Goal: Information Seeking & Learning: Learn about a topic

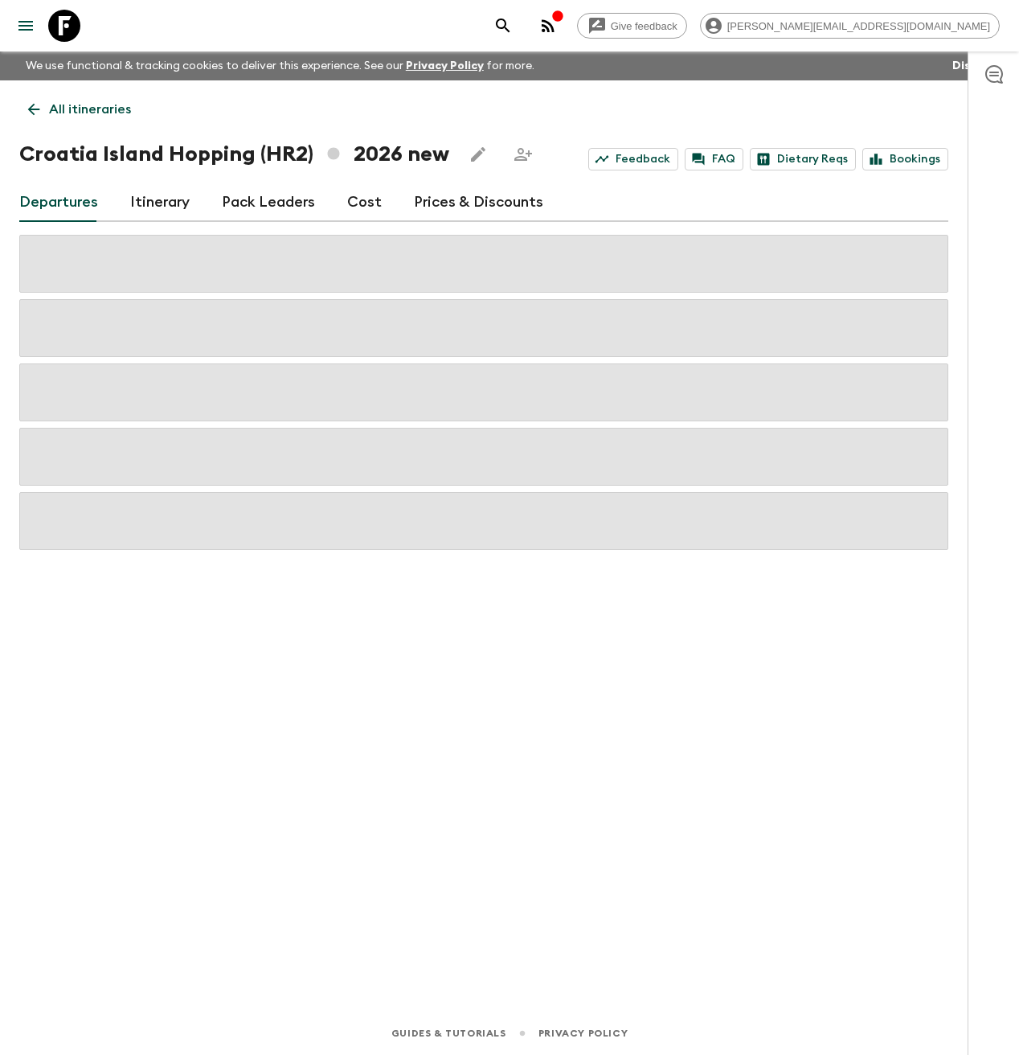
click at [68, 31] on icon at bounding box center [64, 26] width 32 height 32
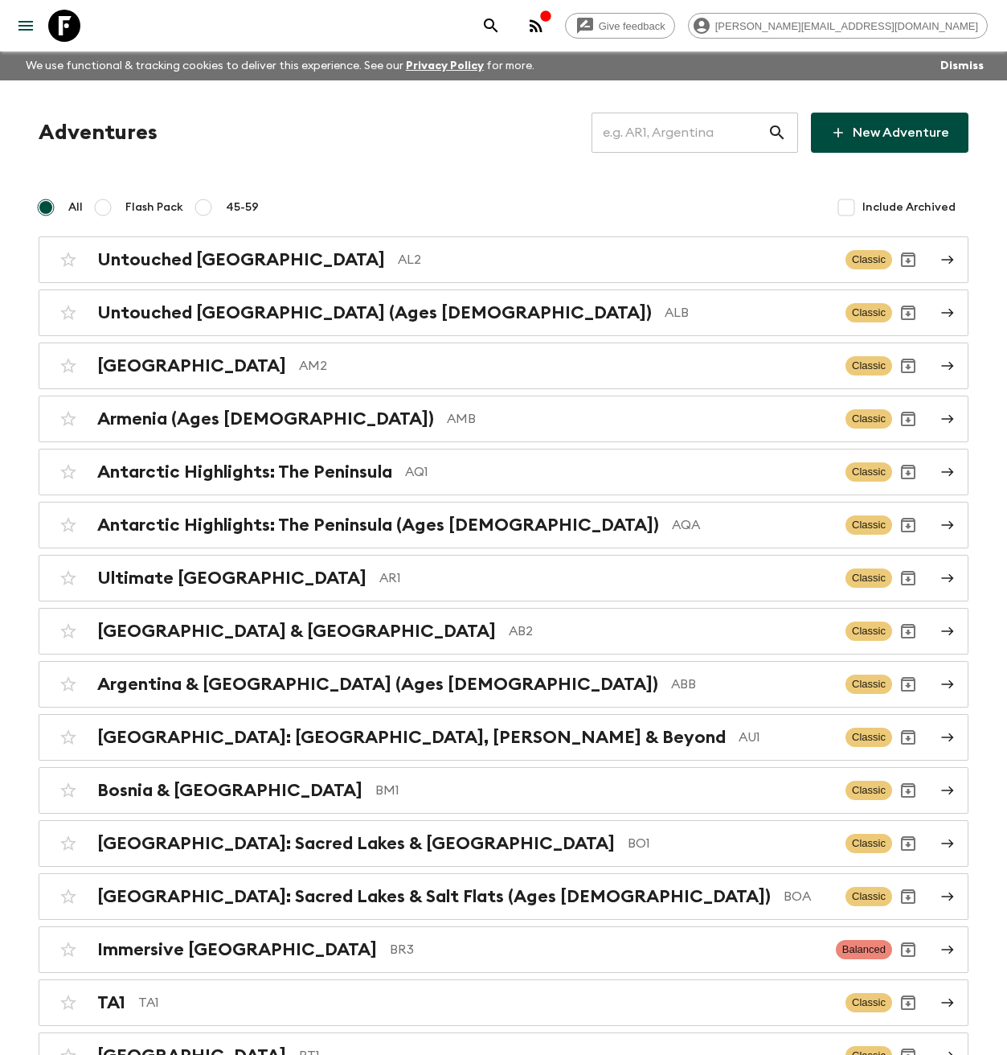
click at [674, 132] on input "text" at bounding box center [680, 132] width 176 height 45
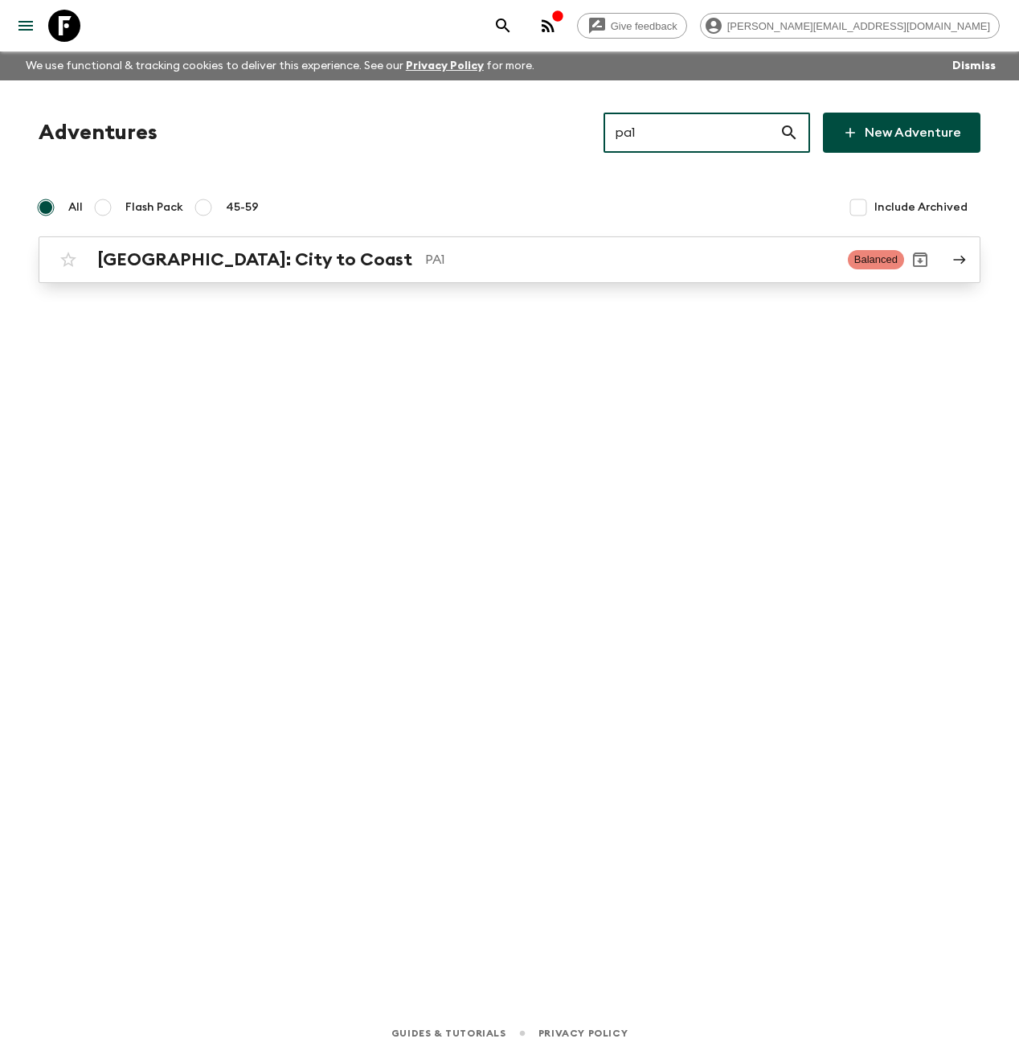
type input "pa1"
click at [425, 258] on p "PA1" at bounding box center [630, 259] width 410 height 19
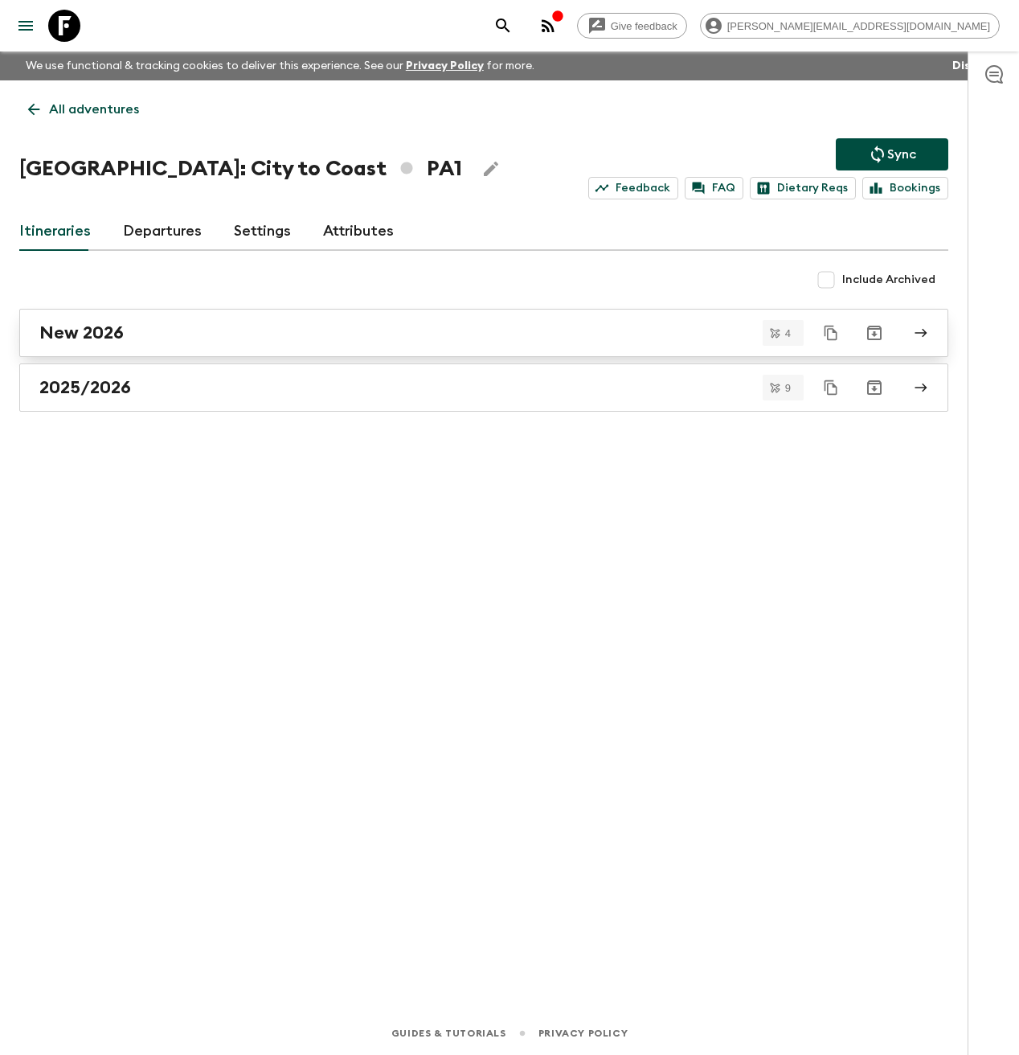
click at [215, 337] on div "New 2026" at bounding box center [468, 332] width 859 height 21
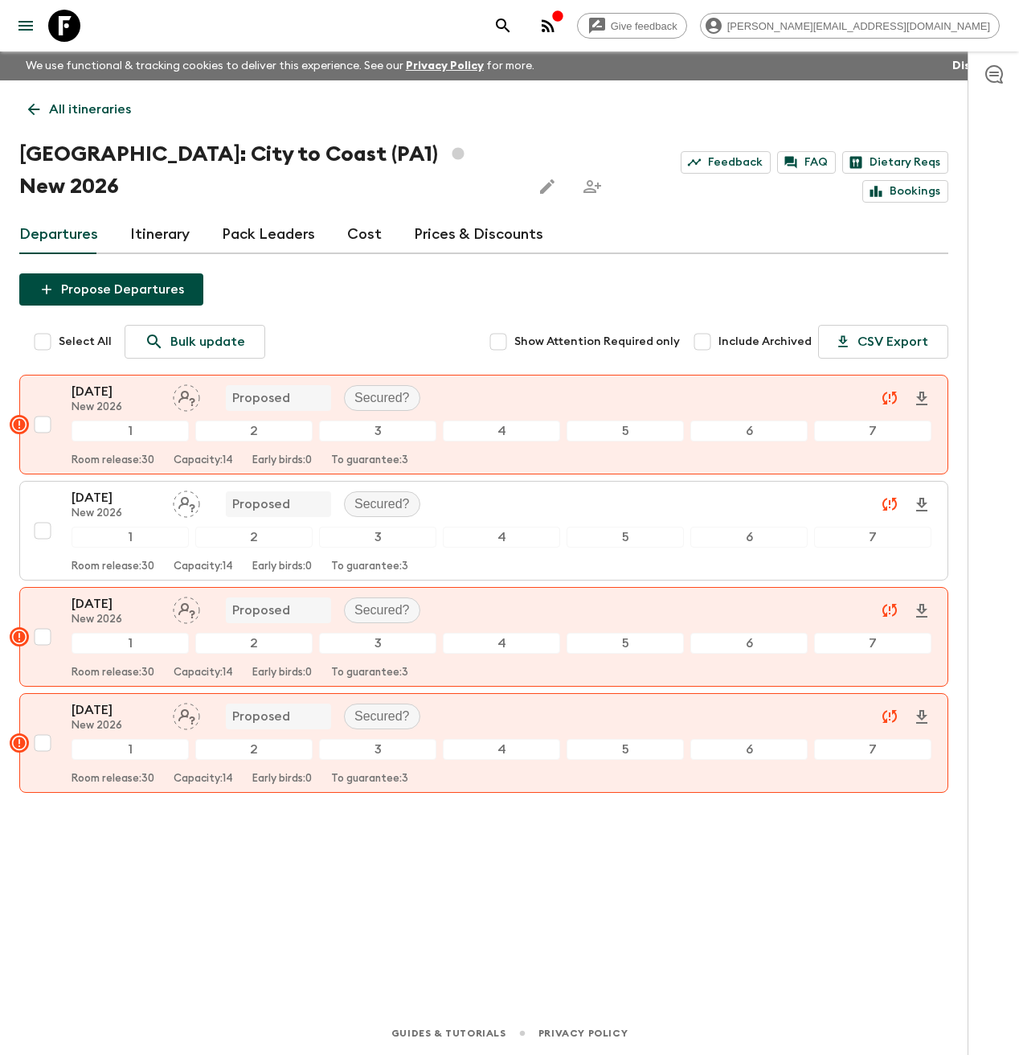
click at [1000, 76] on icon "button" at bounding box center [994, 73] width 19 height 19
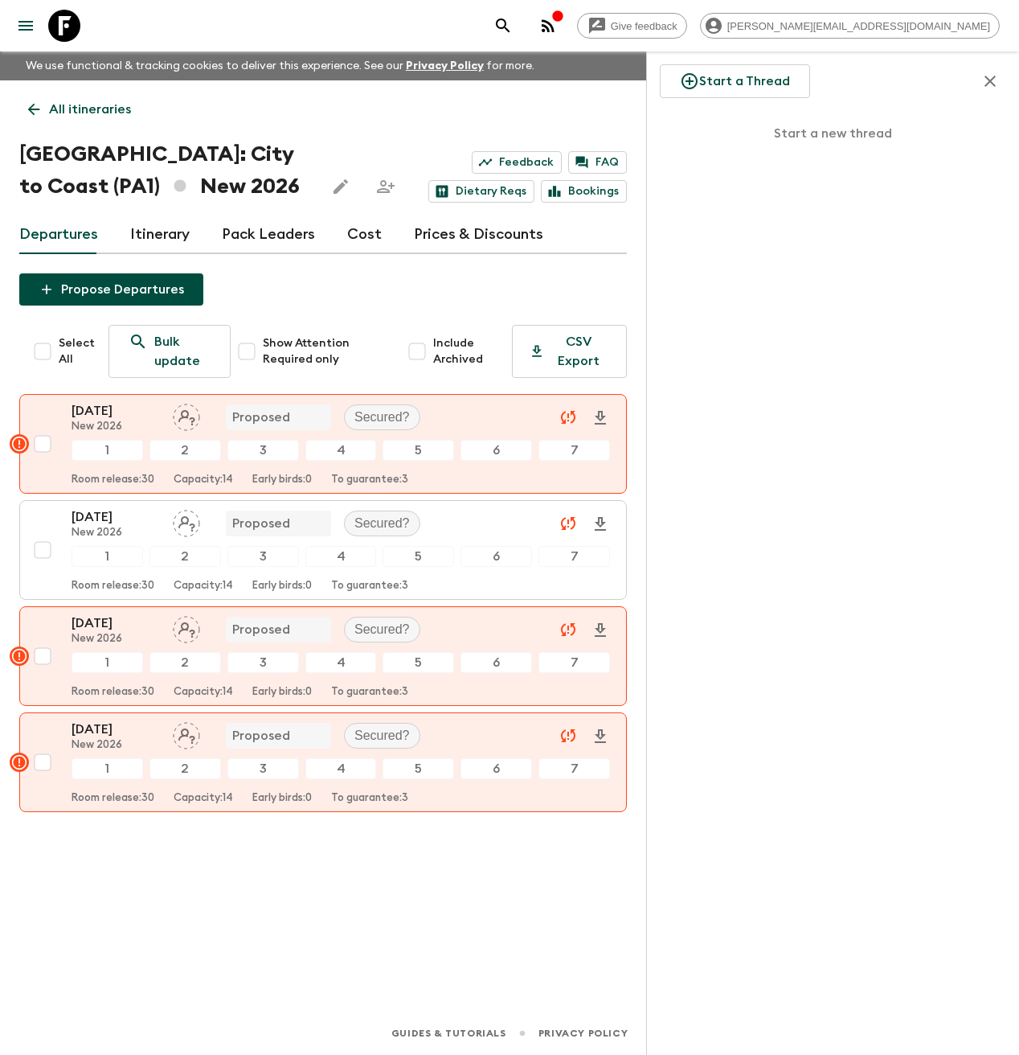
click at [989, 81] on icon "button" at bounding box center [990, 81] width 11 height 11
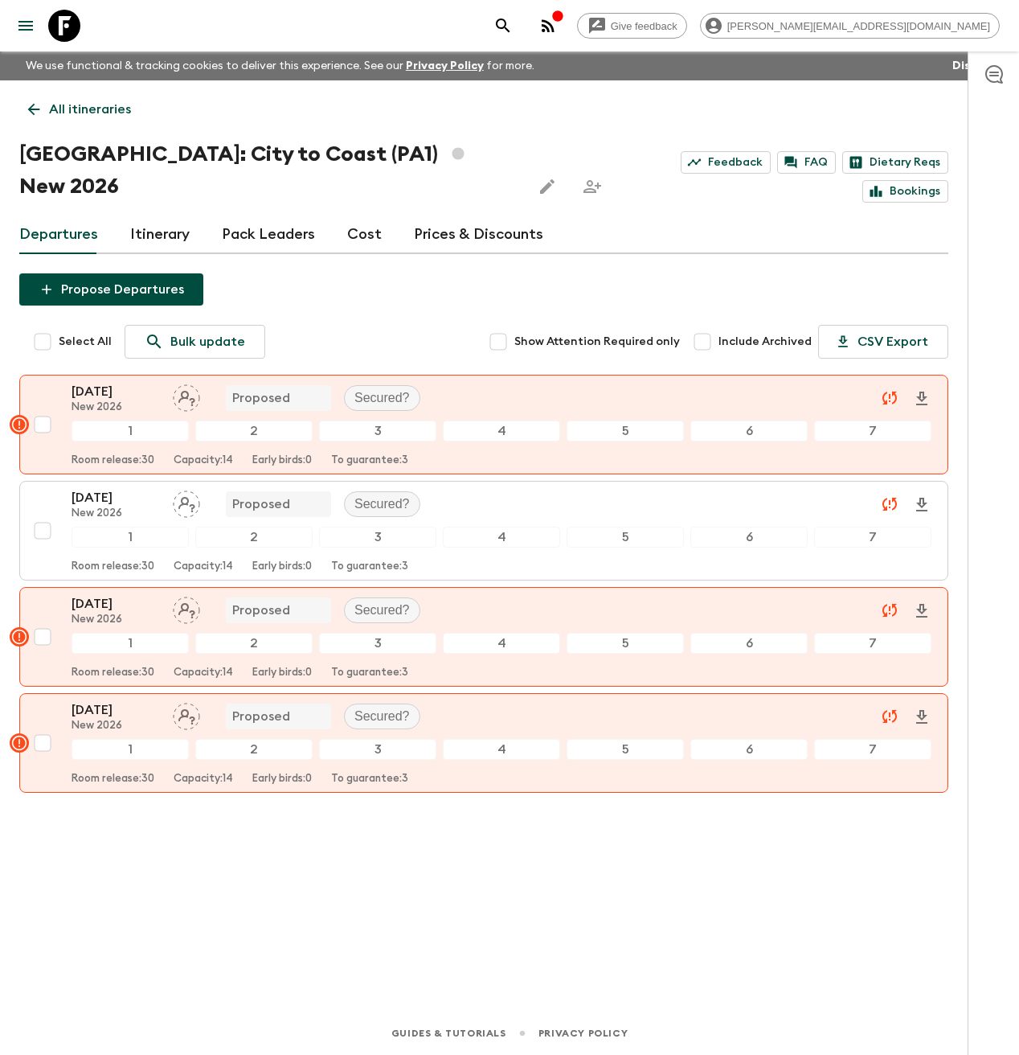
click at [361, 215] on link "Cost" at bounding box center [364, 234] width 35 height 39
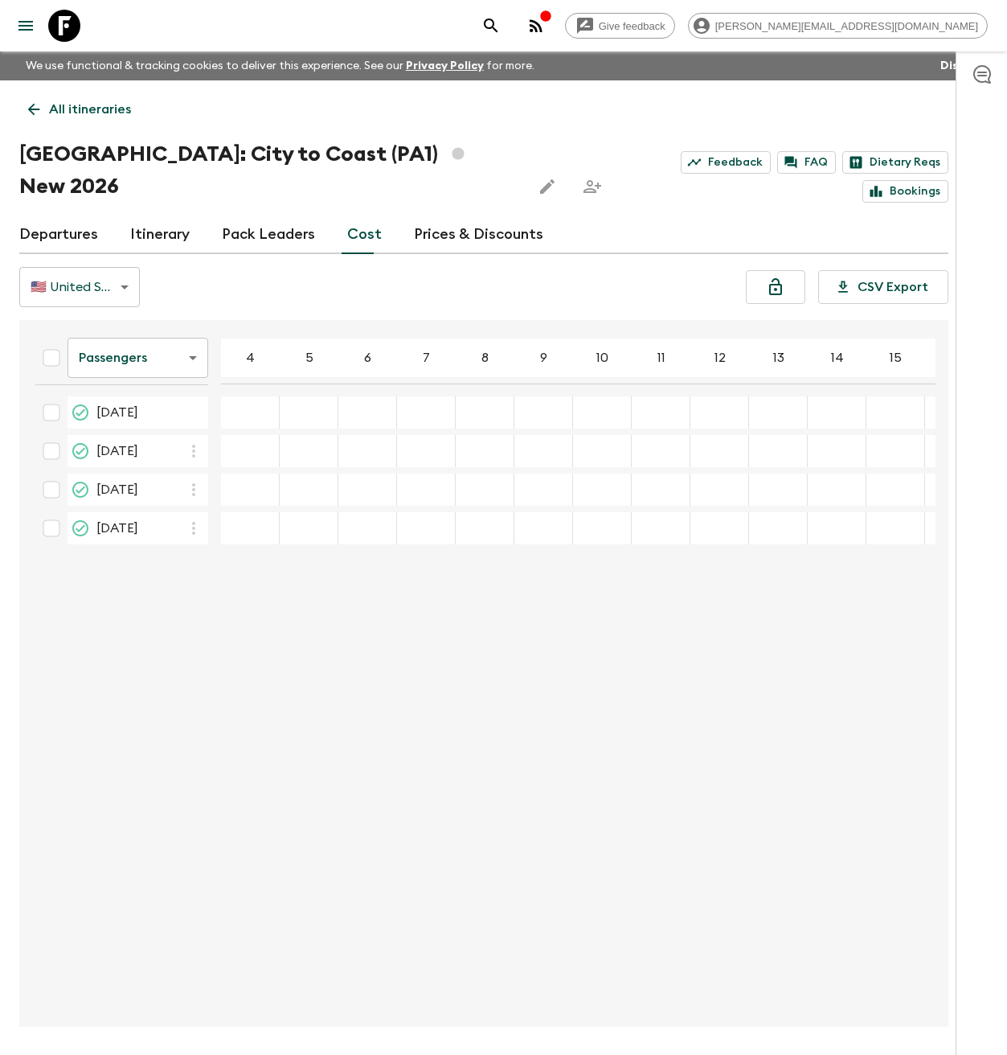
click at [44, 215] on link "Departures" at bounding box center [58, 234] width 79 height 39
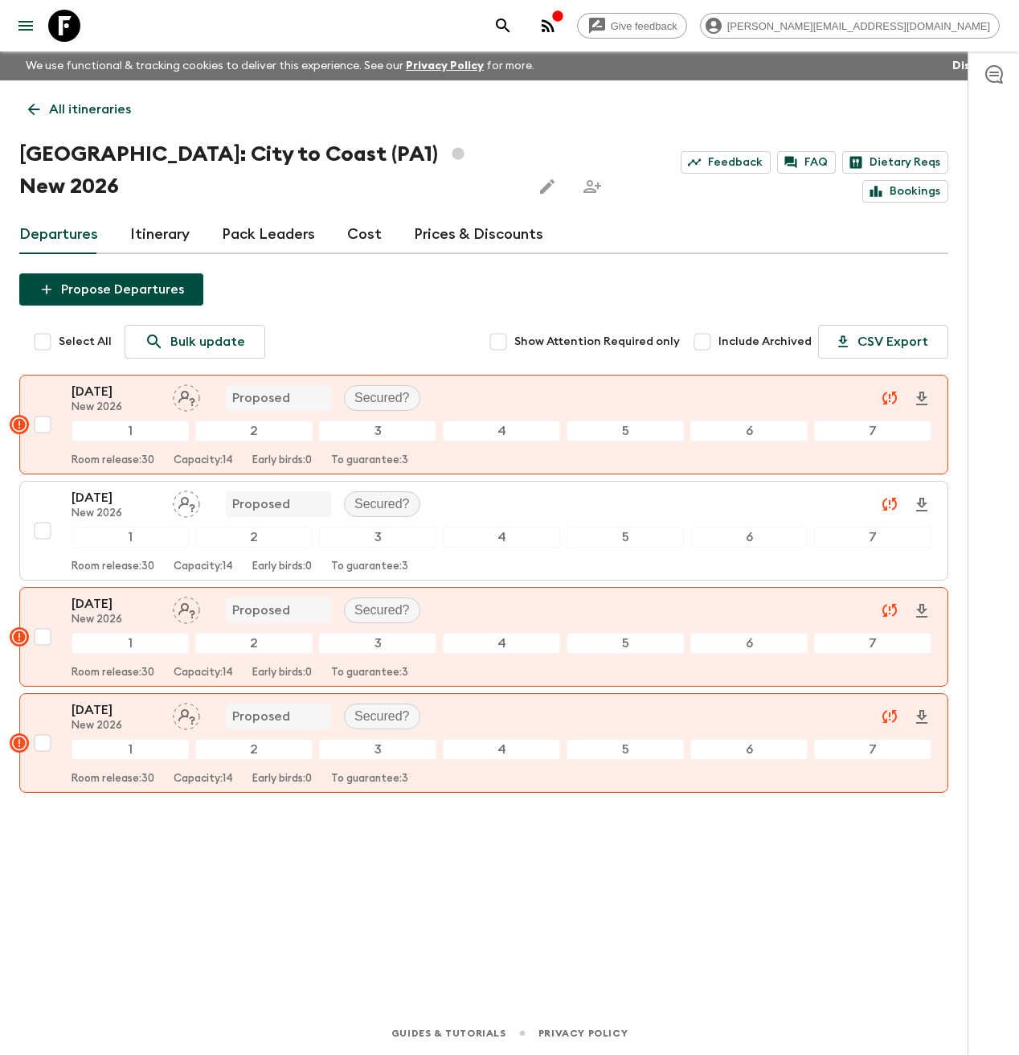
click at [167, 215] on link "Itinerary" at bounding box center [159, 234] width 59 height 39
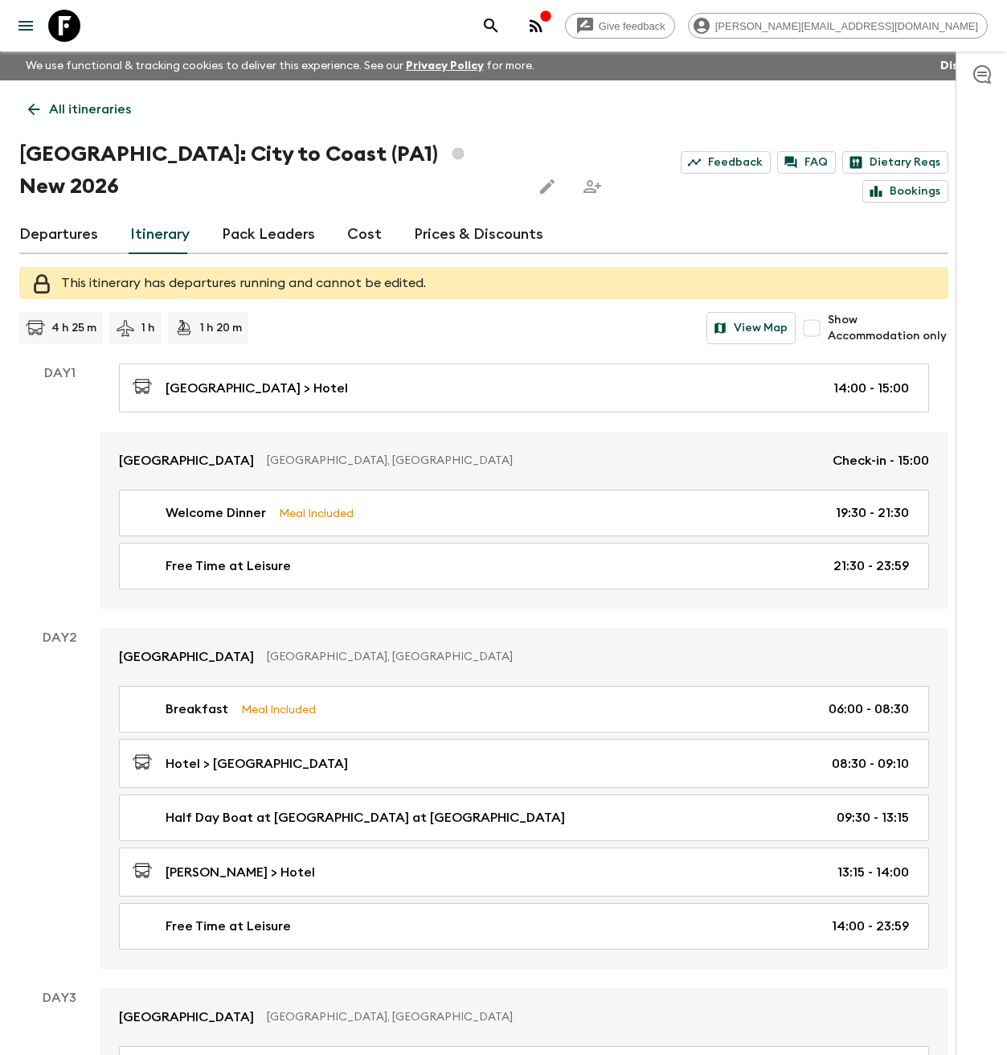
click at [71, 215] on link "Departures" at bounding box center [58, 234] width 79 height 39
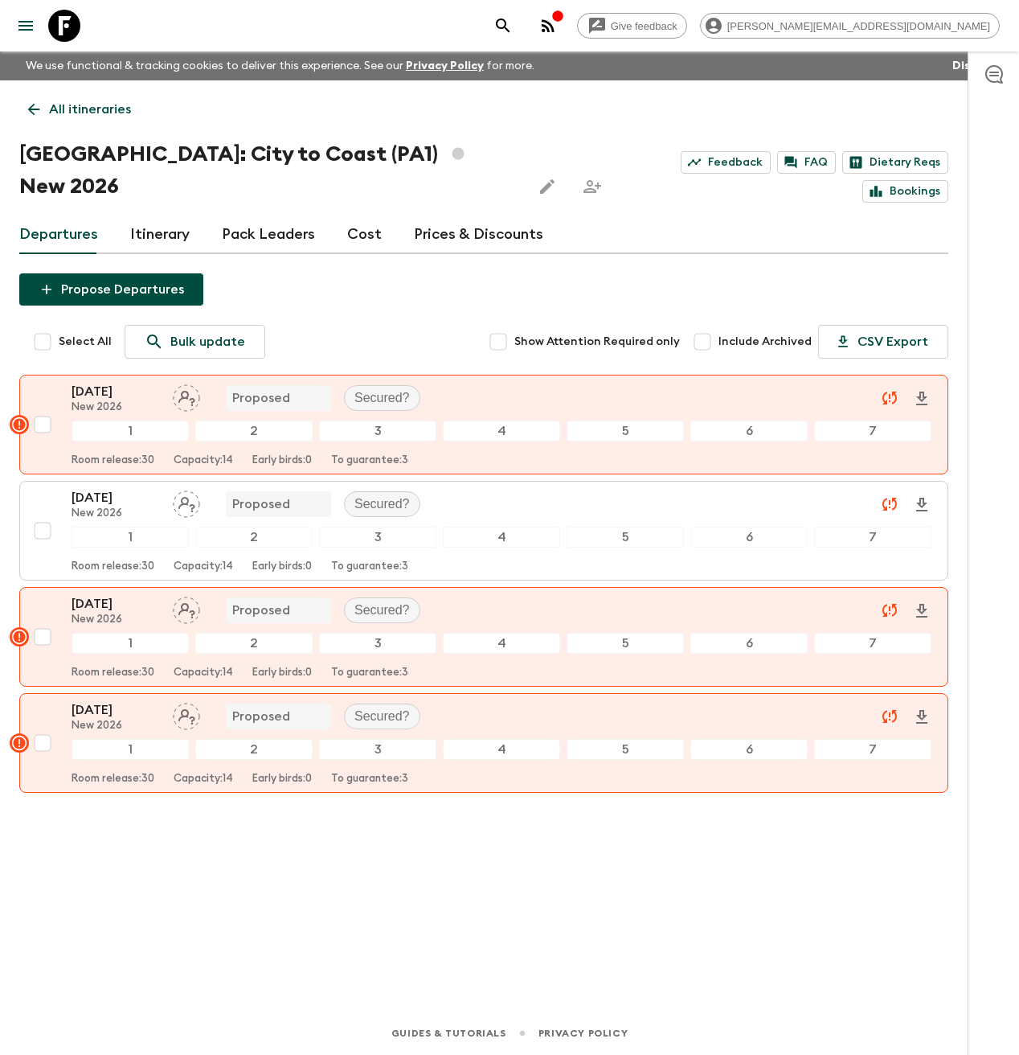
click at [53, 105] on p "All itineraries" at bounding box center [90, 109] width 82 height 19
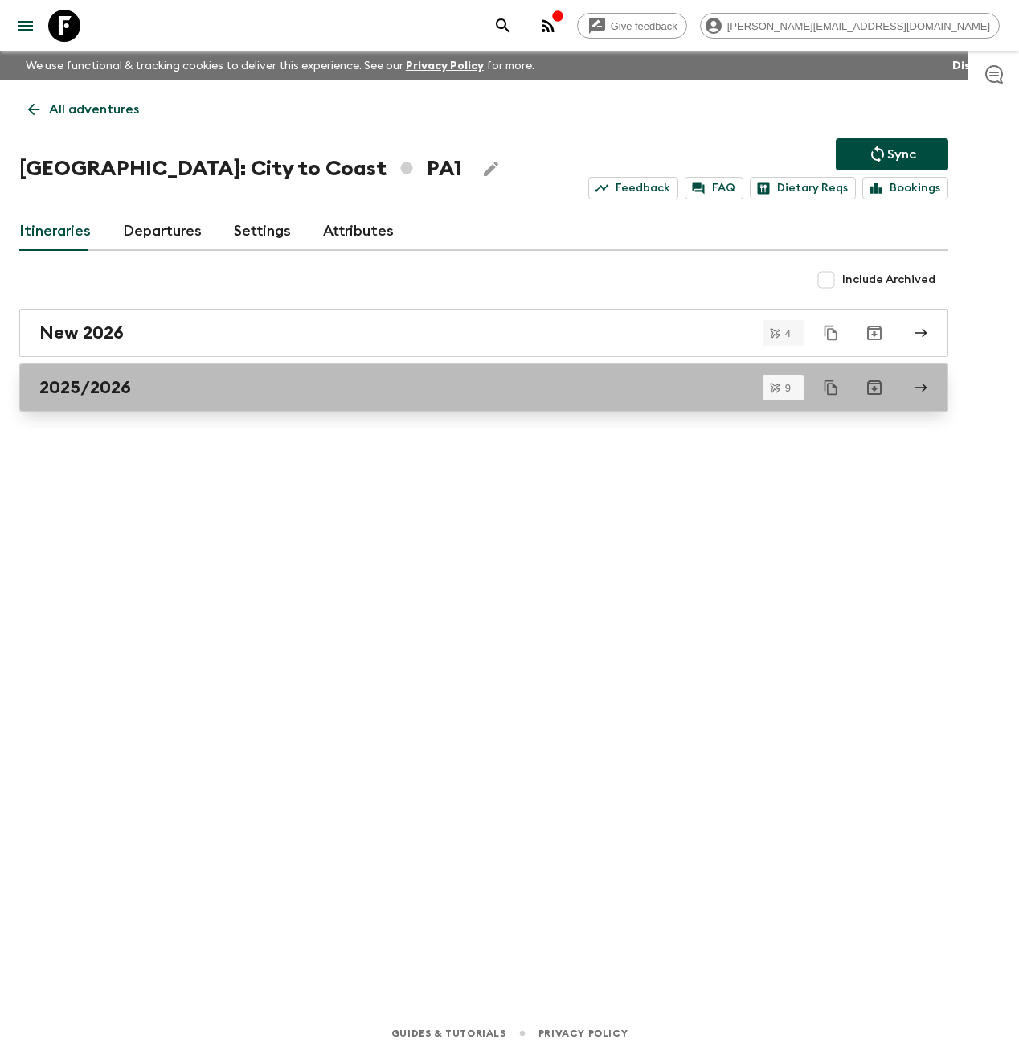
click at [197, 387] on div "2025/2026" at bounding box center [468, 387] width 859 height 21
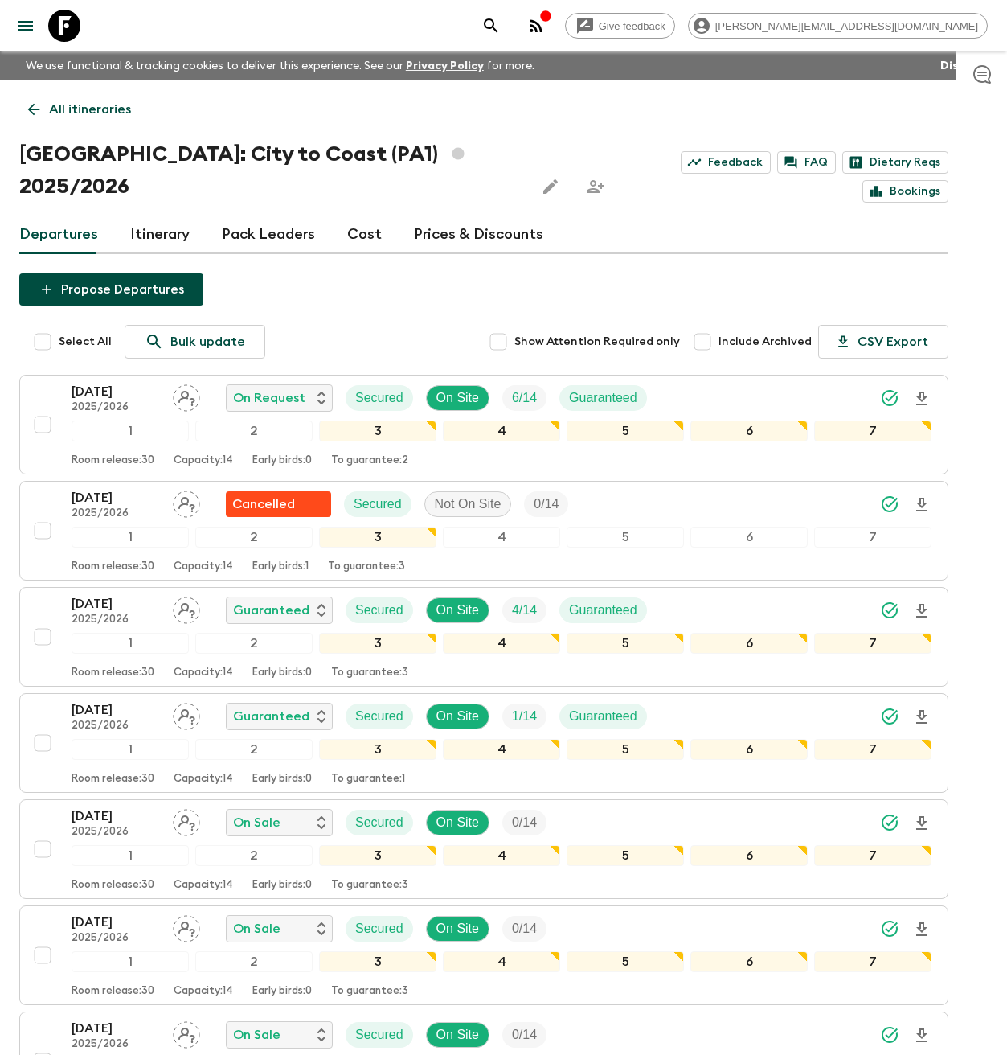
click at [67, 115] on p "All itineraries" at bounding box center [90, 109] width 82 height 19
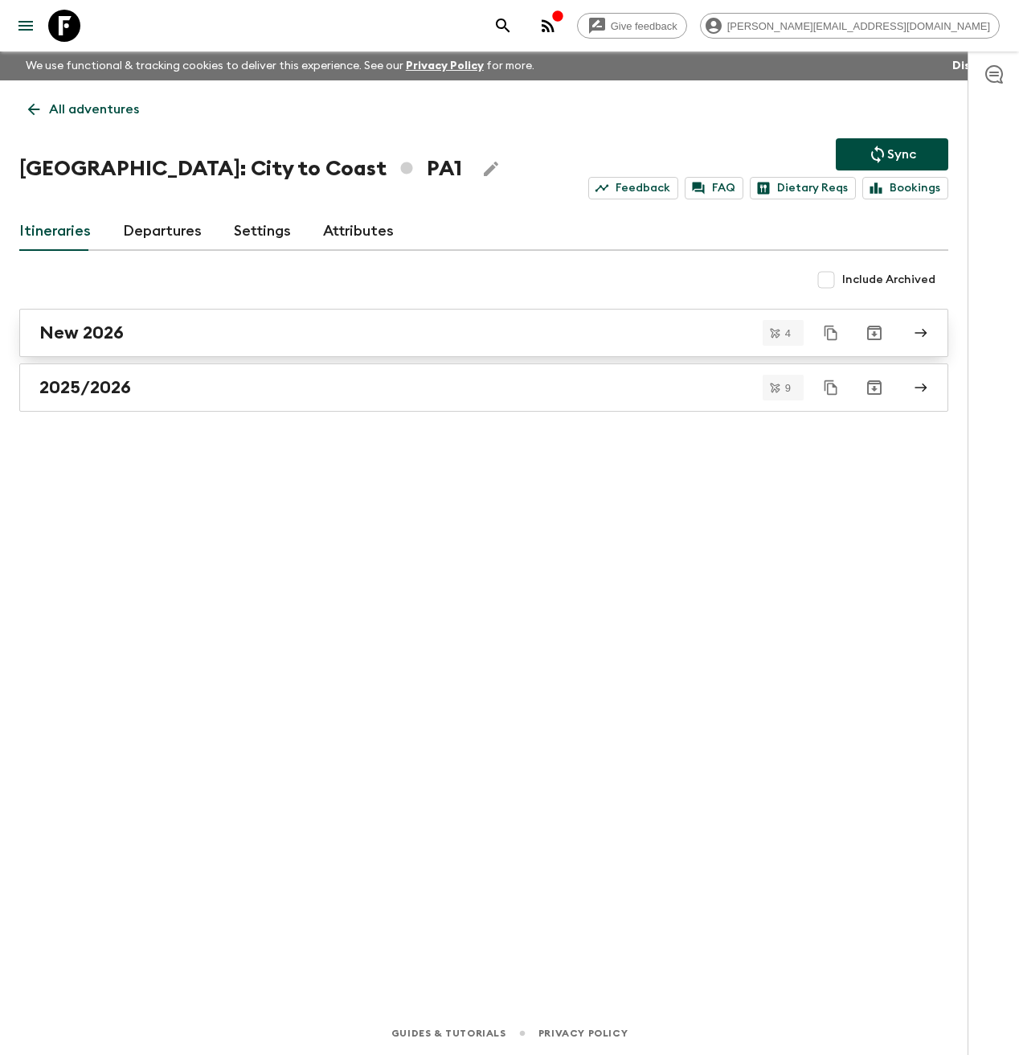
click at [173, 329] on div "New 2026" at bounding box center [468, 332] width 859 height 21
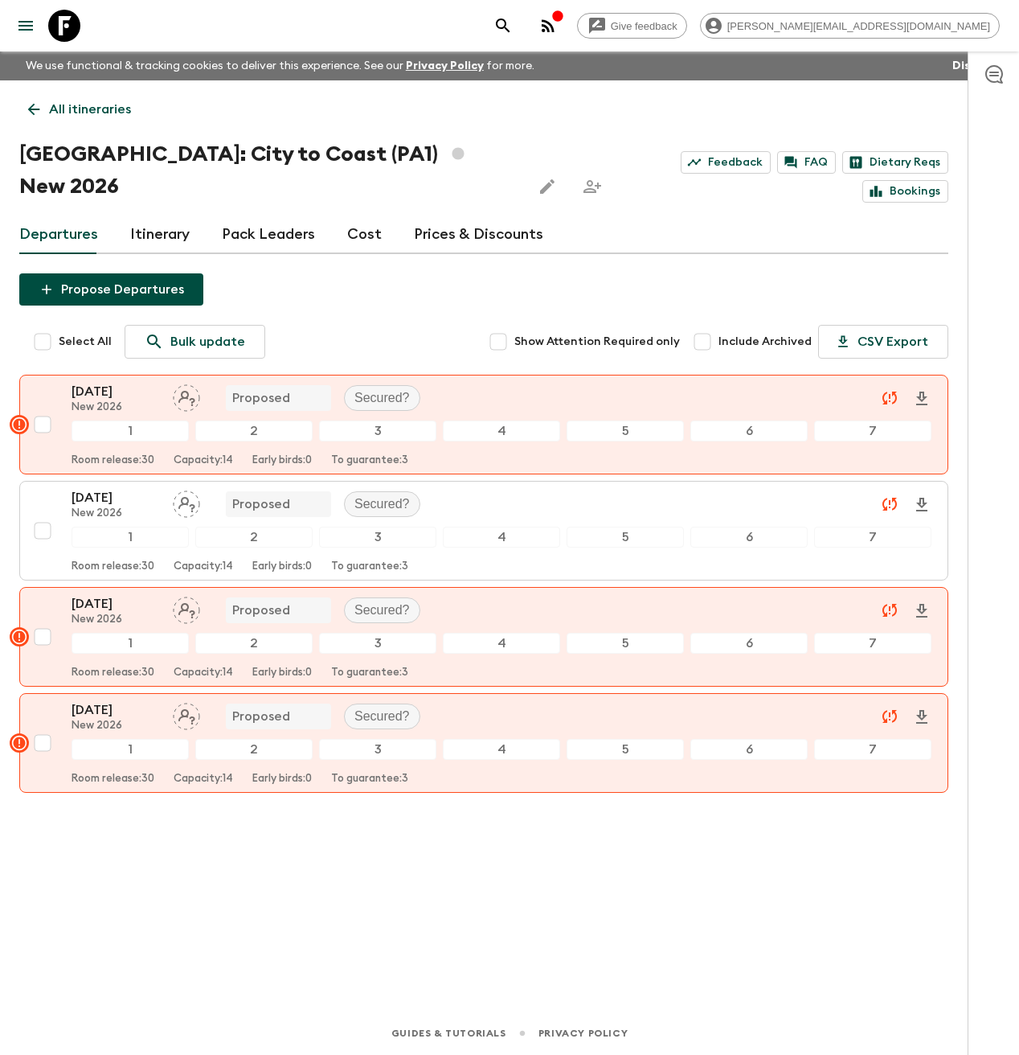
click at [79, 117] on p "All itineraries" at bounding box center [90, 109] width 82 height 19
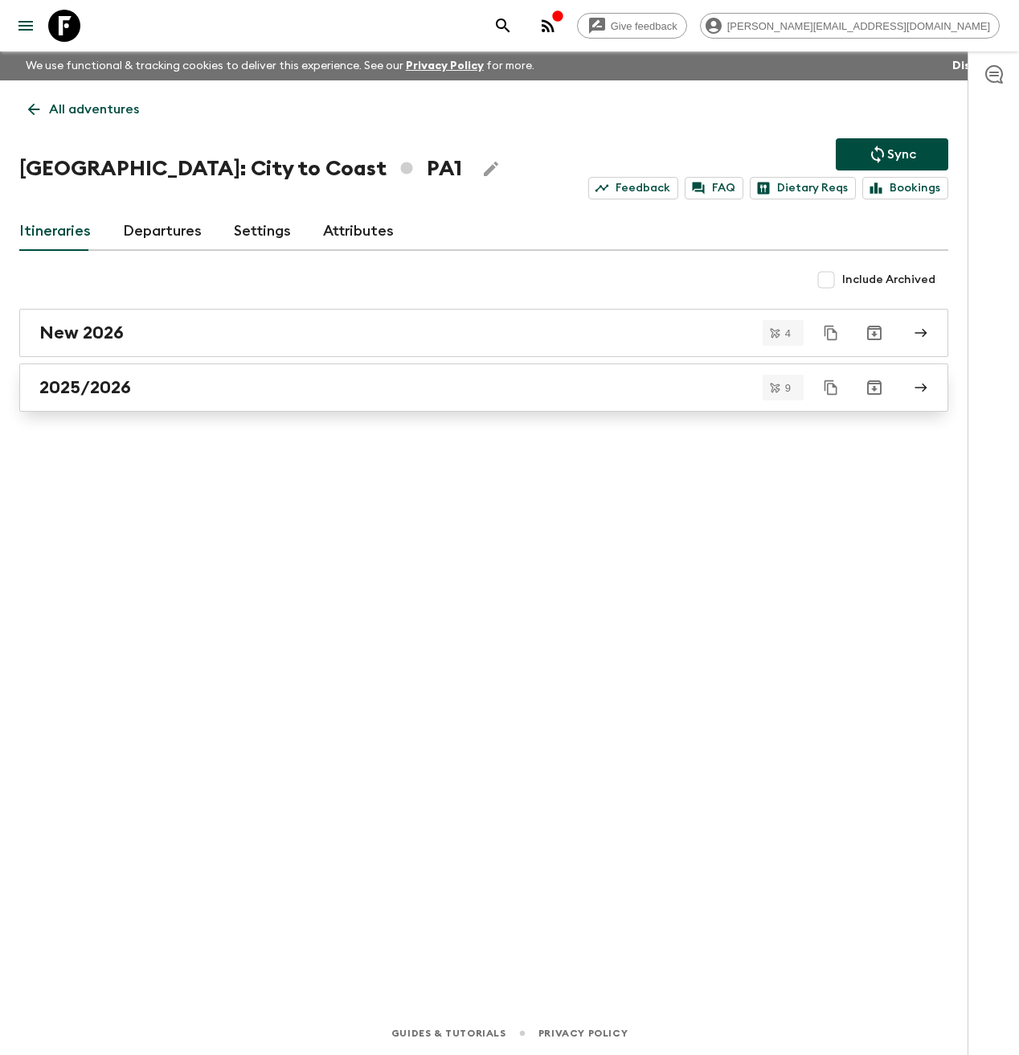
click at [137, 393] on div "2025/2026" at bounding box center [468, 387] width 859 height 21
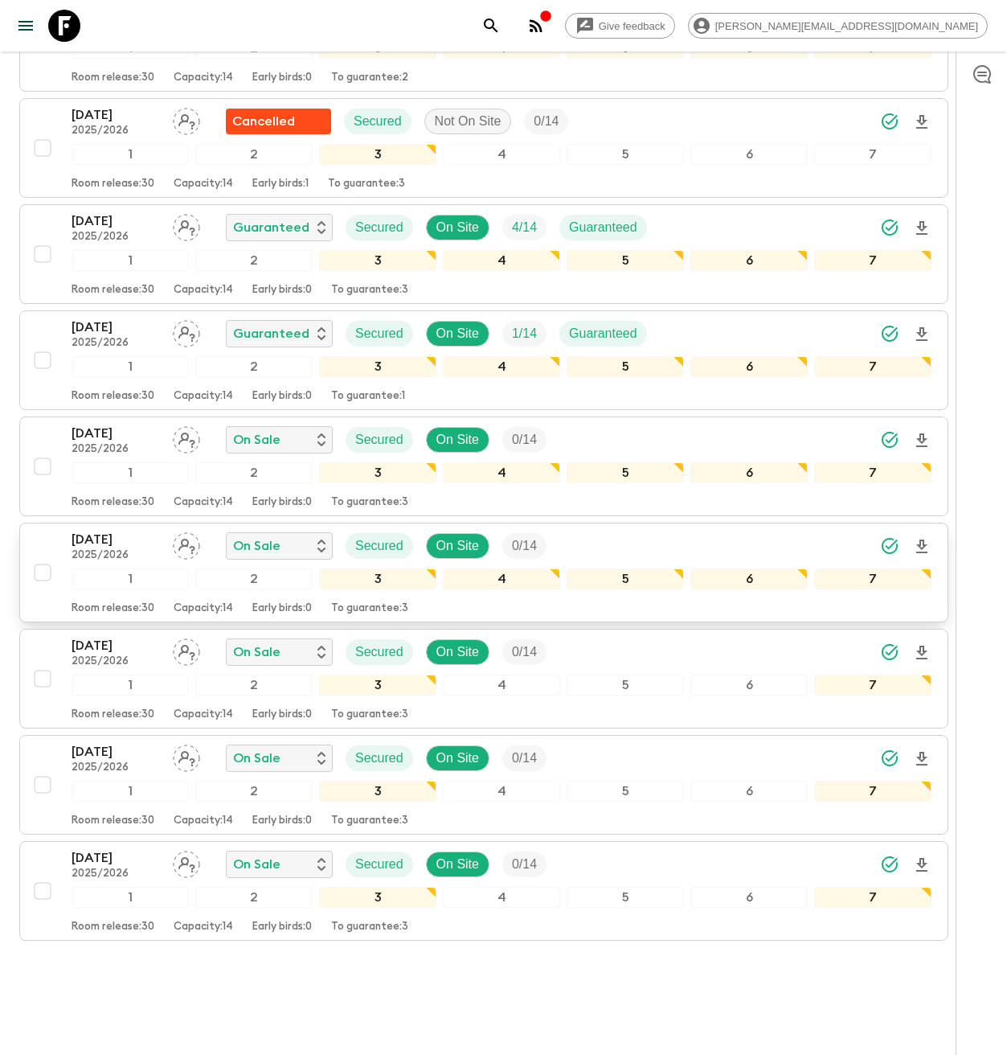
scroll to position [235, 0]
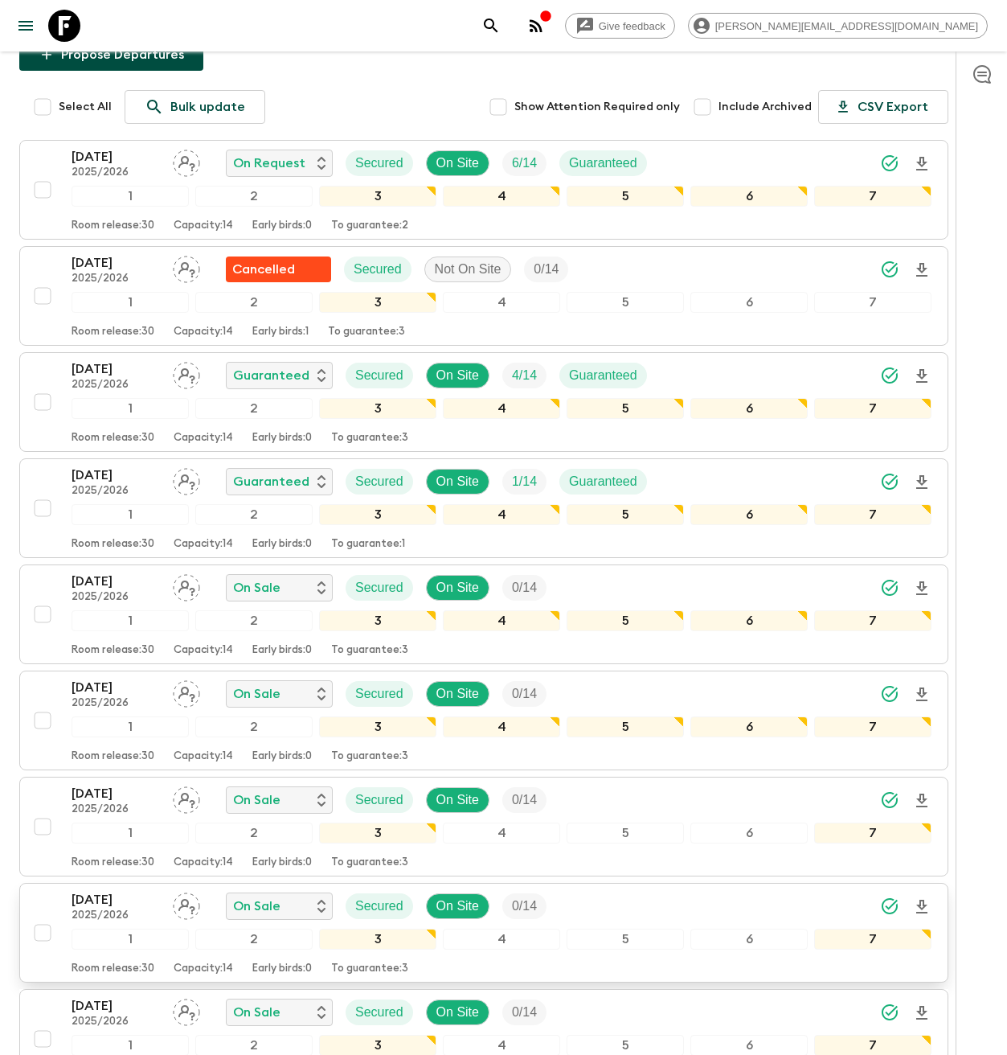
click at [93, 890] on p "[DATE]" at bounding box center [116, 899] width 88 height 19
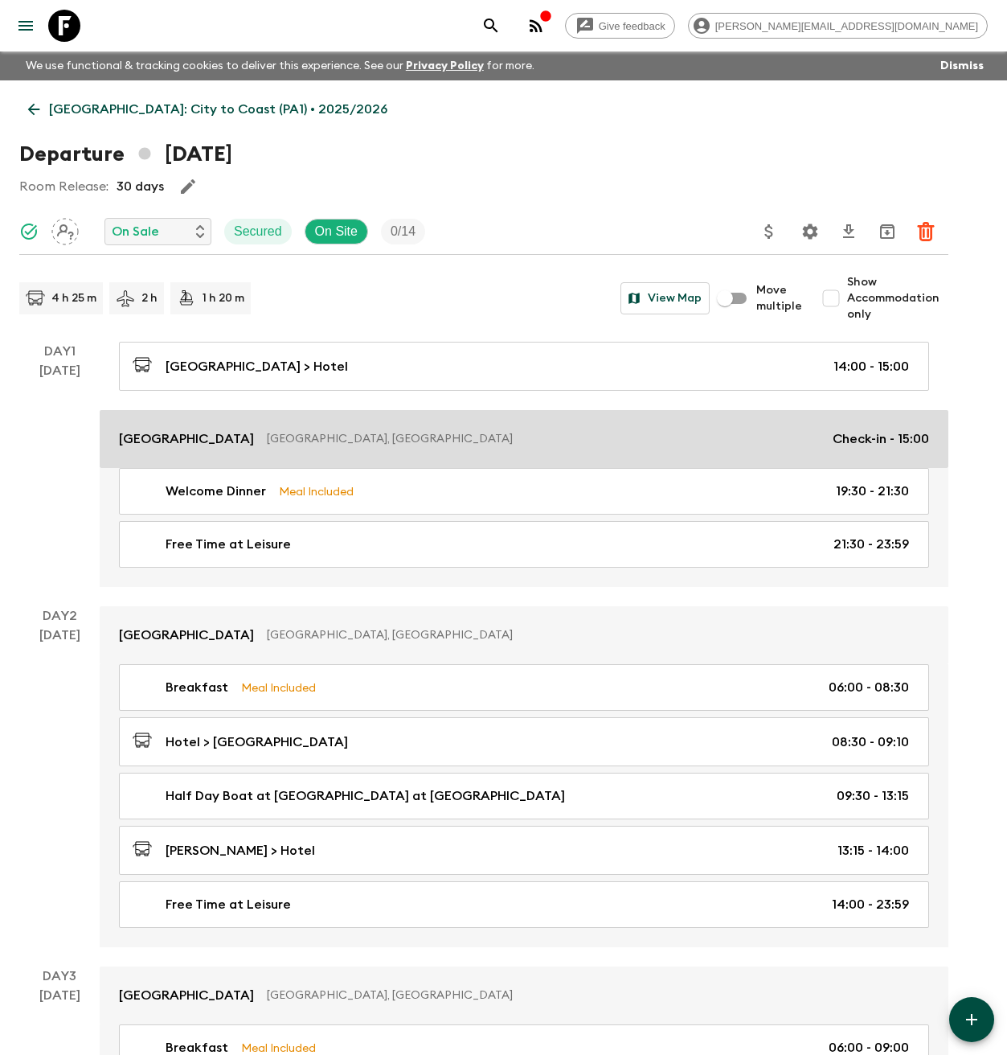
click at [195, 432] on p "[GEOGRAPHIC_DATA]" at bounding box center [186, 438] width 135 height 19
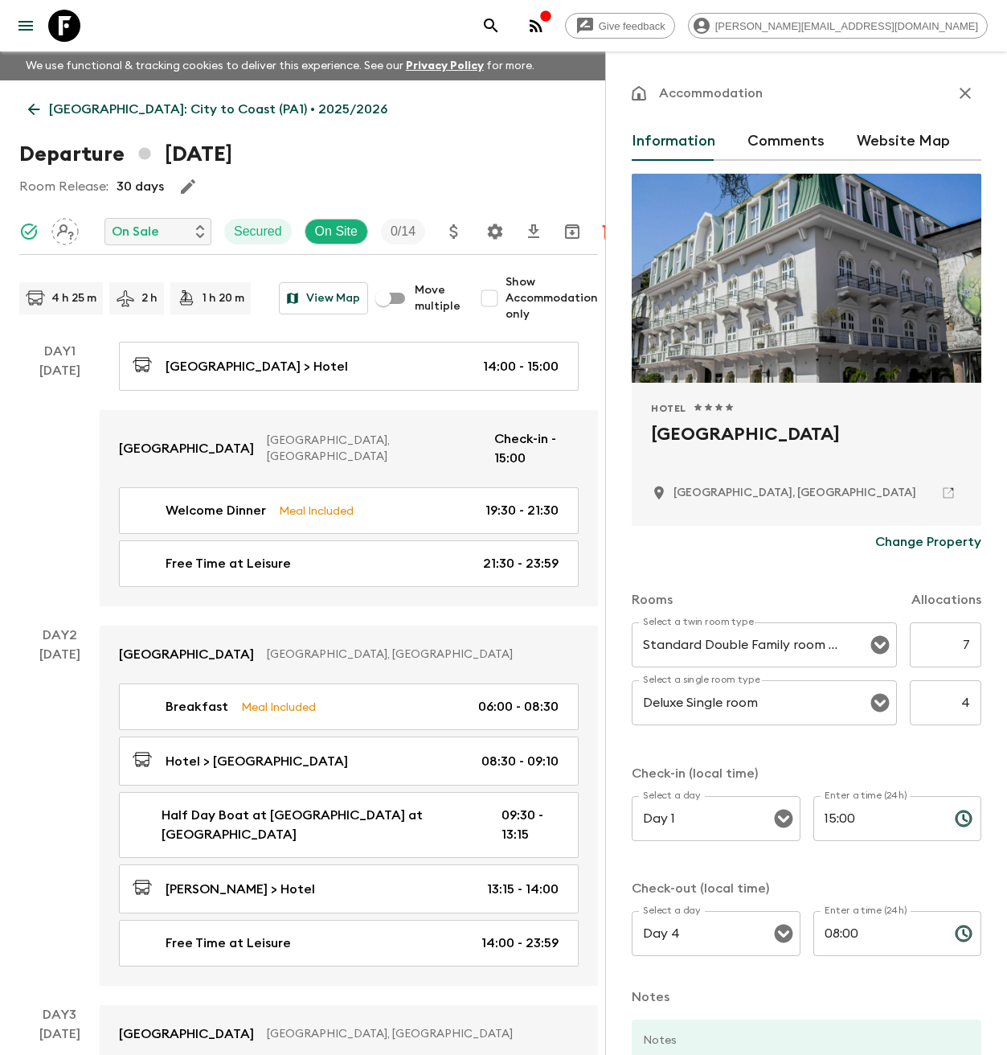
click at [960, 89] on icon "button" at bounding box center [965, 93] width 11 height 11
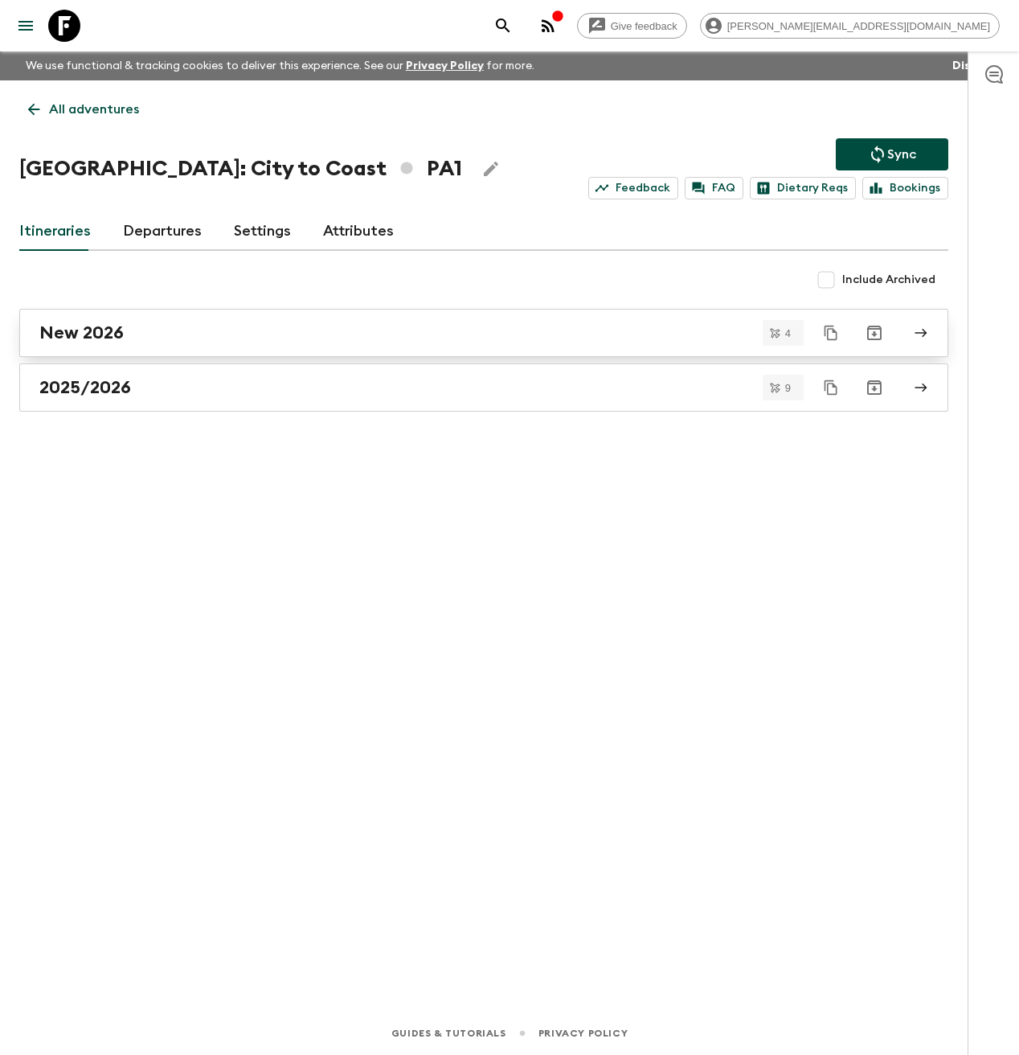
click at [120, 336] on h2 "New 2026" at bounding box center [81, 332] width 84 height 21
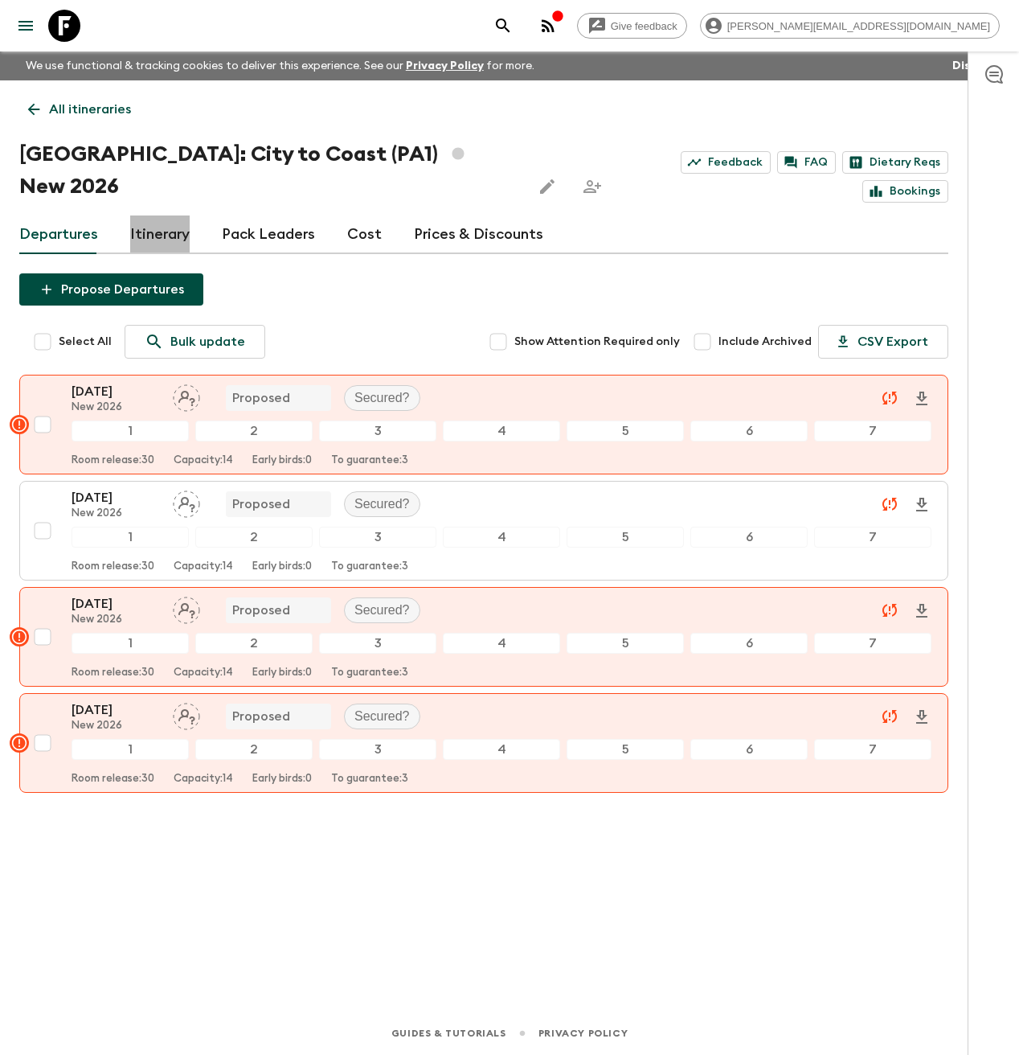
click at [171, 215] on link "Itinerary" at bounding box center [159, 234] width 59 height 39
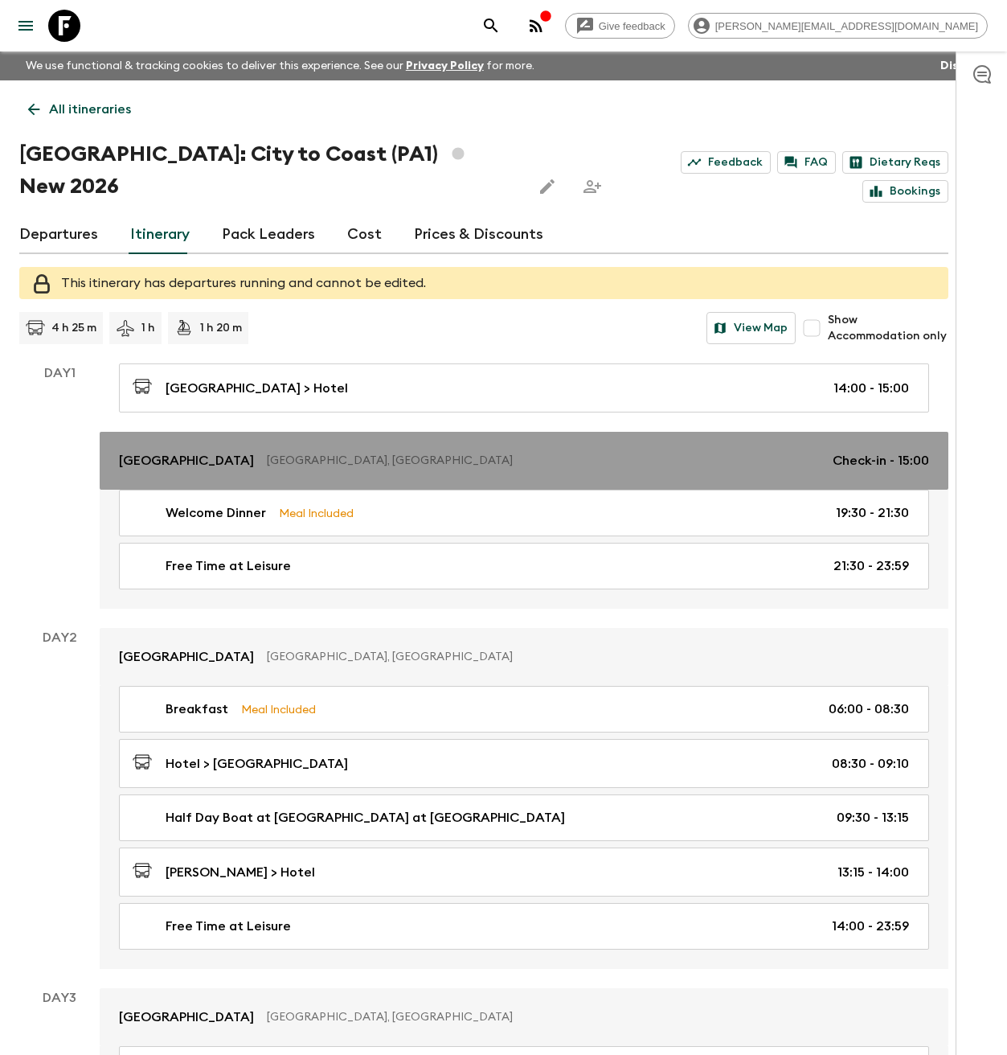
click at [211, 451] on p "[GEOGRAPHIC_DATA]" at bounding box center [186, 460] width 135 height 19
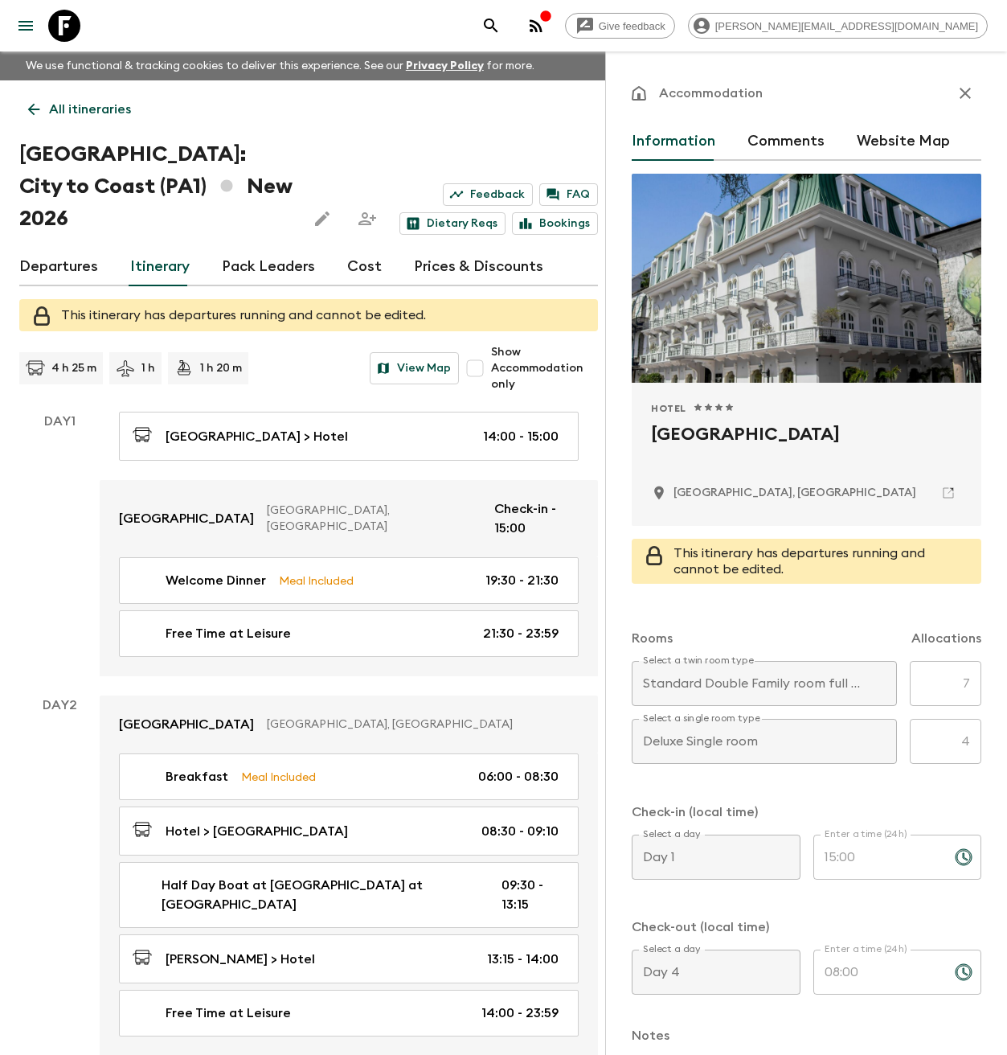
click at [956, 89] on icon "button" at bounding box center [965, 93] width 19 height 19
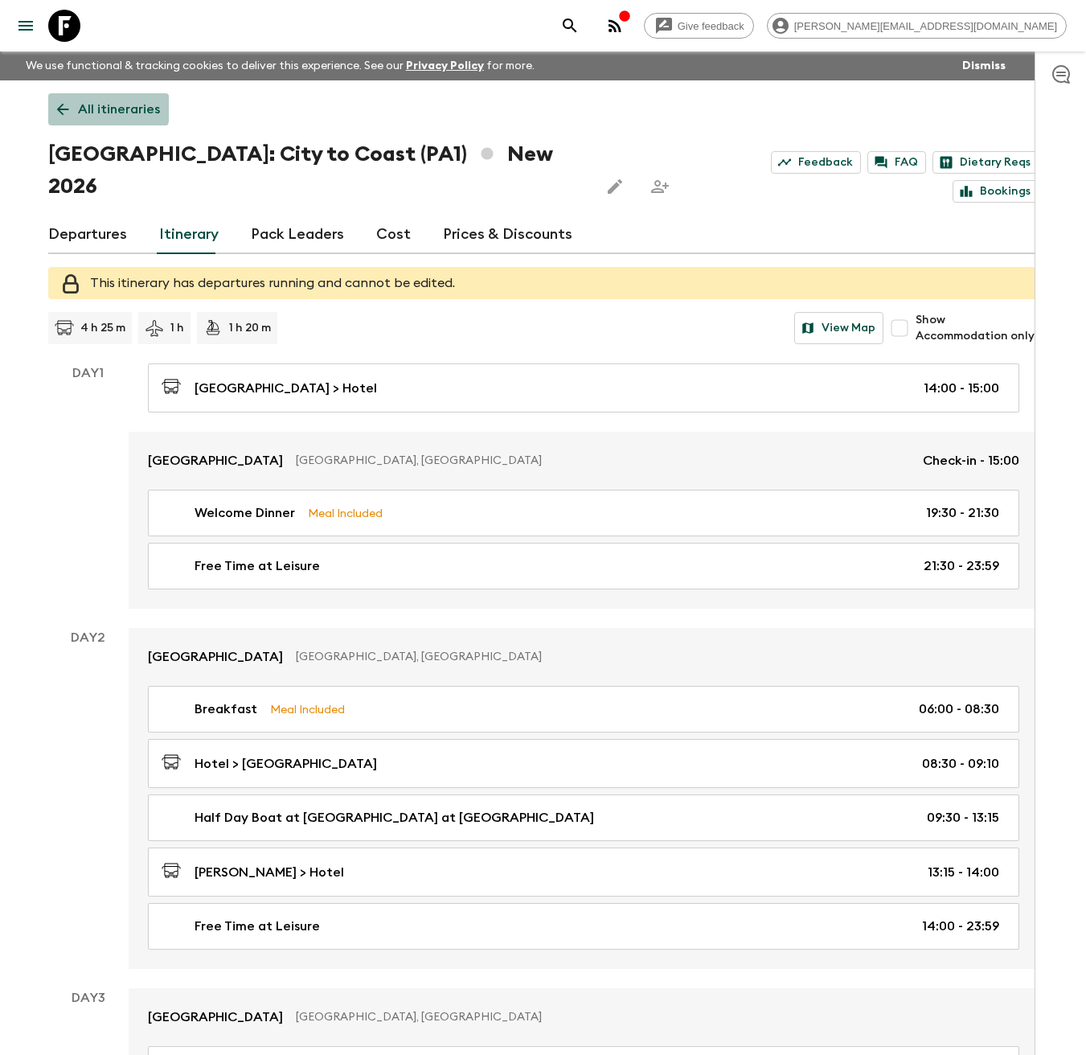
click at [96, 105] on p "All itineraries" at bounding box center [119, 109] width 82 height 19
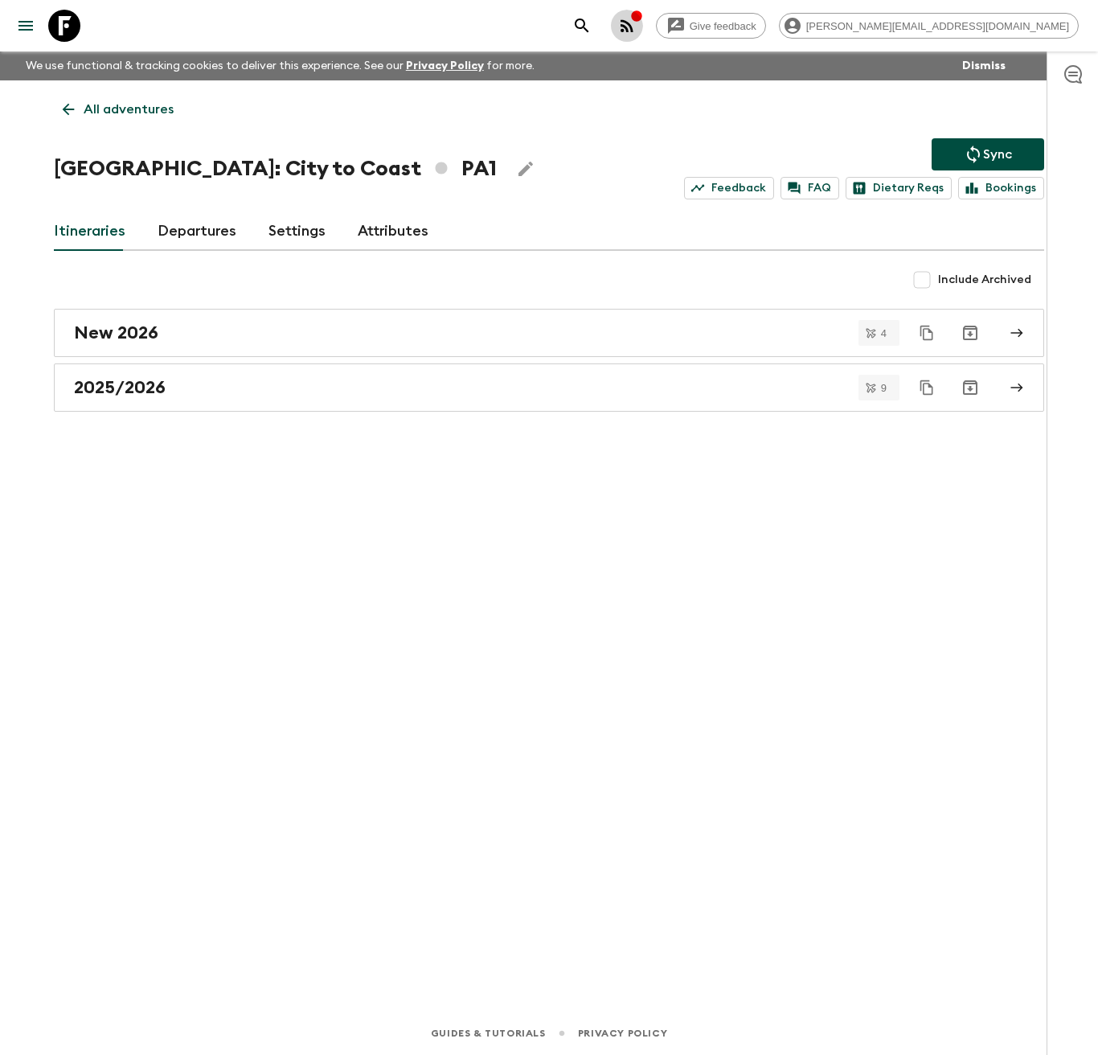
click at [633, 28] on icon "button" at bounding box center [627, 25] width 13 height 13
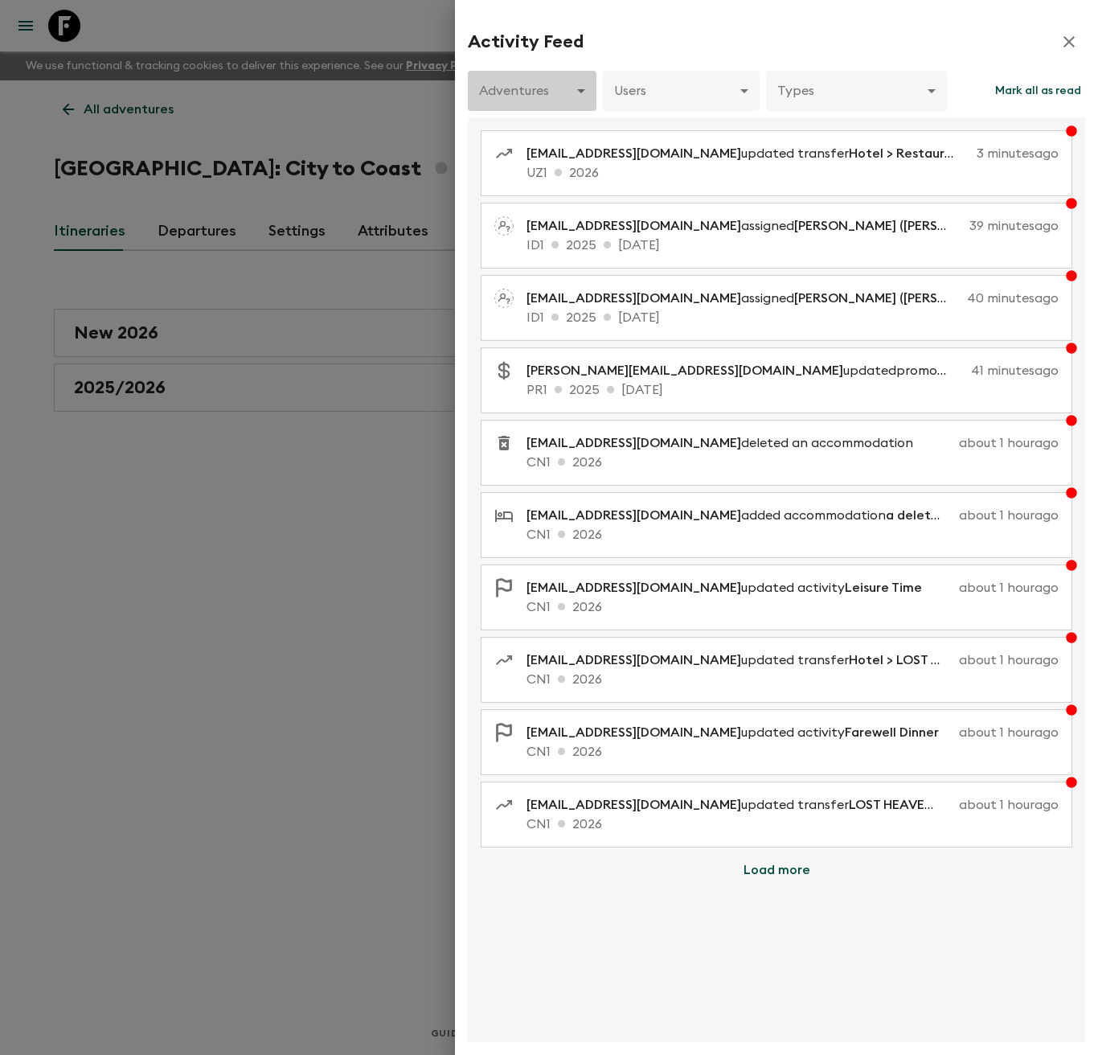
click at [538, 88] on body "Give feedback [PERSON_NAME][EMAIL_ADDRESS][DOMAIN_NAME] We use functional & tra…" at bounding box center [549, 527] width 1098 height 1055
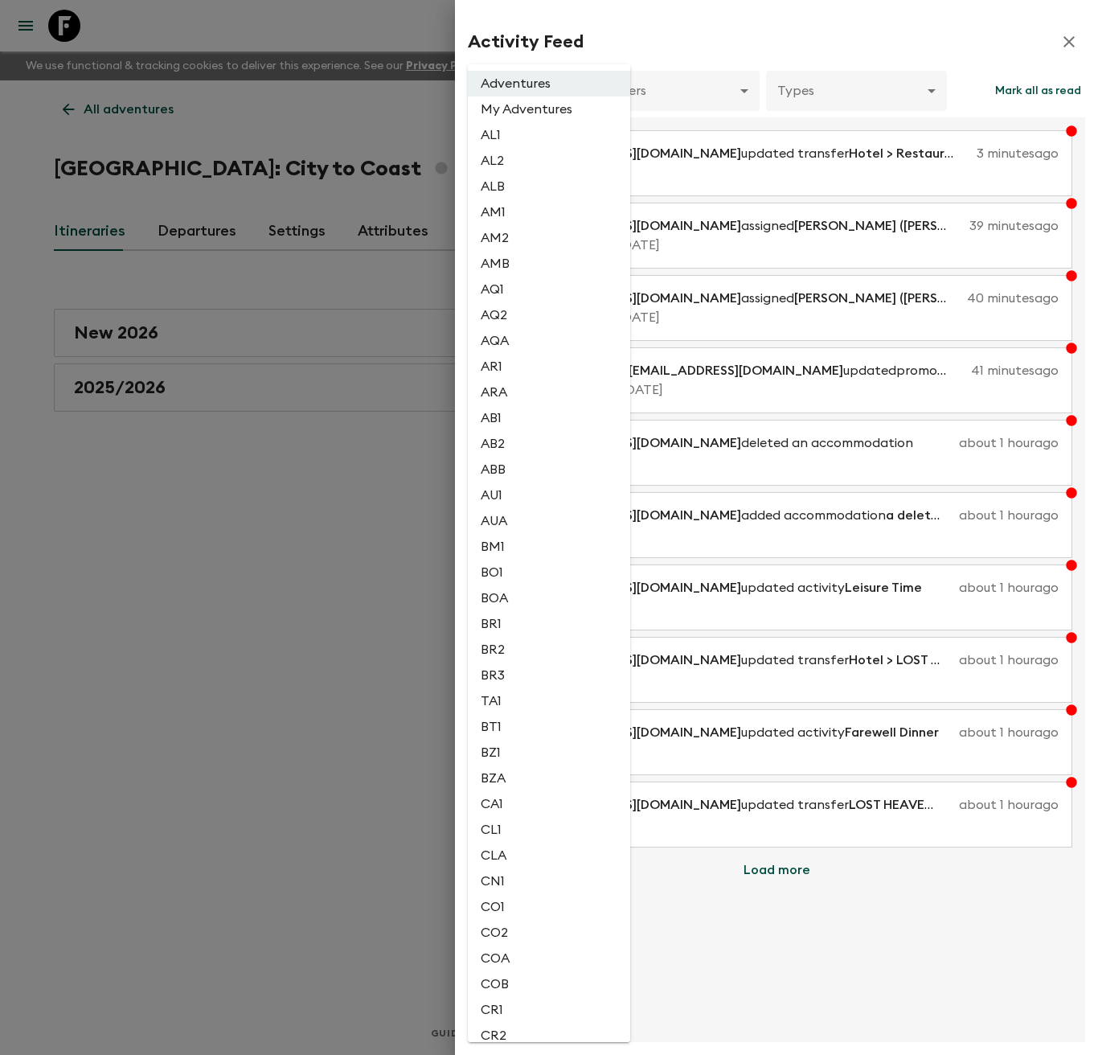
scroll to position [2772, 0]
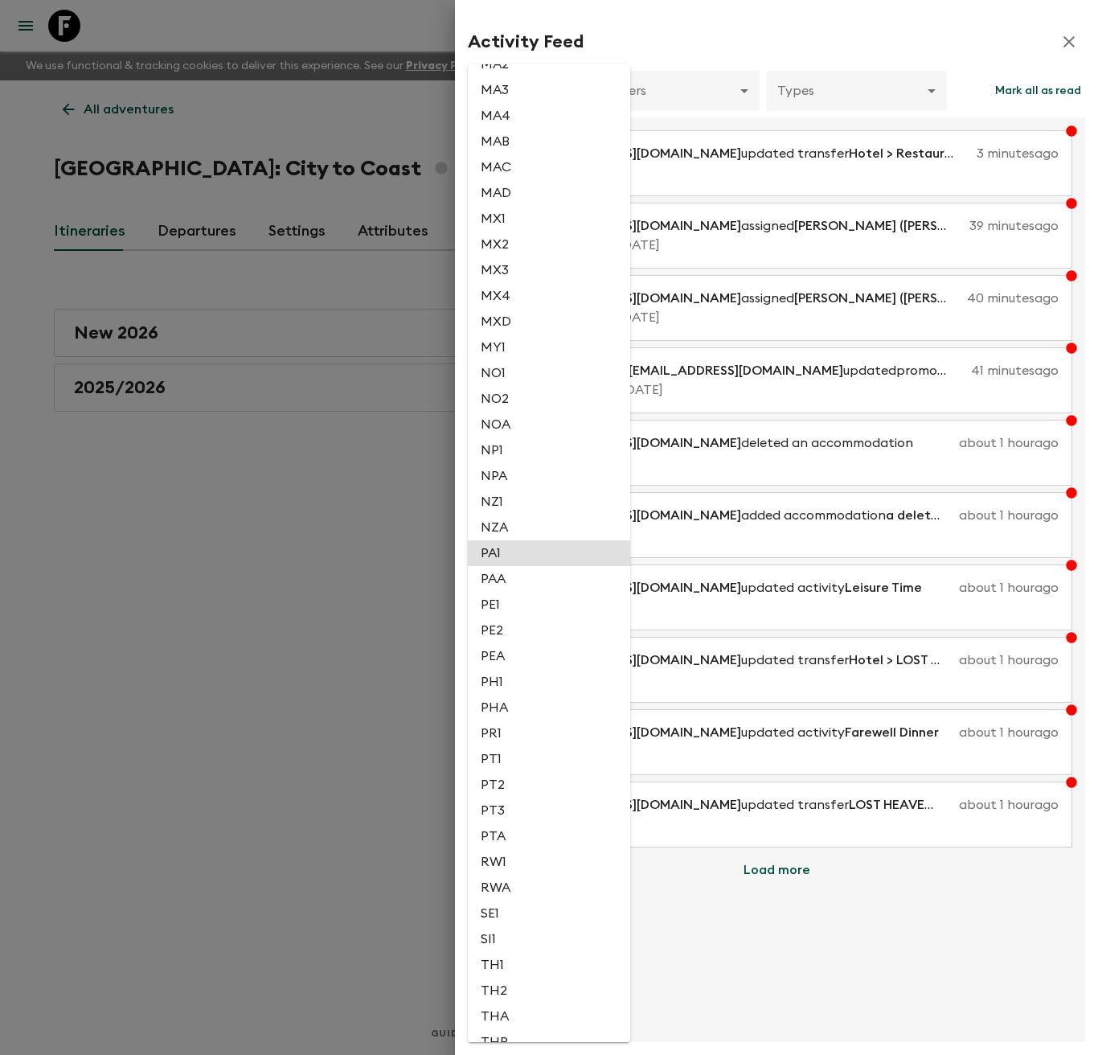
click at [517, 552] on li "PA1" at bounding box center [549, 553] width 162 height 26
type input "0c9c91fd-478a-416c-a92d-ea9615f3f05f"
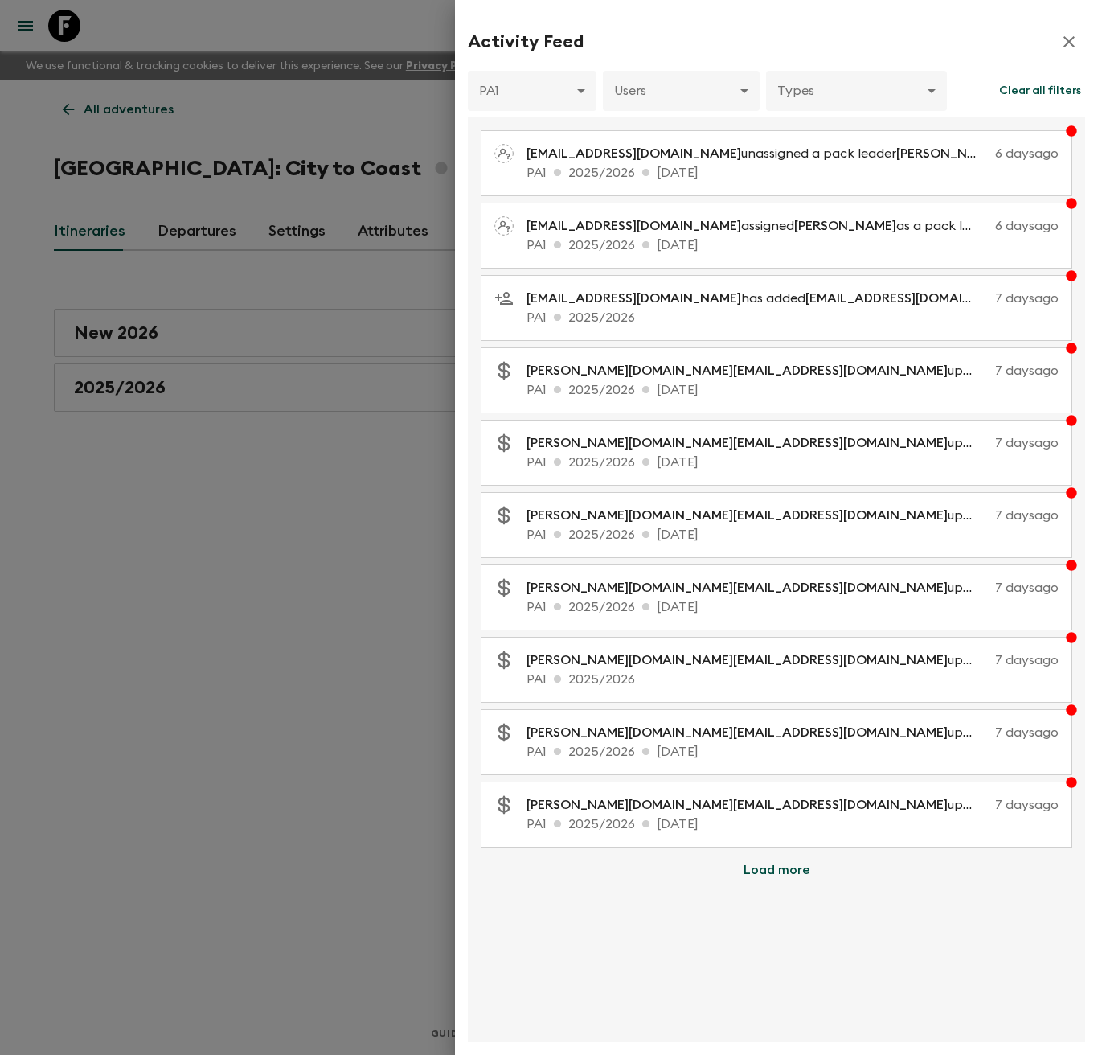
click at [771, 875] on button "Load more" at bounding box center [776, 870] width 105 height 32
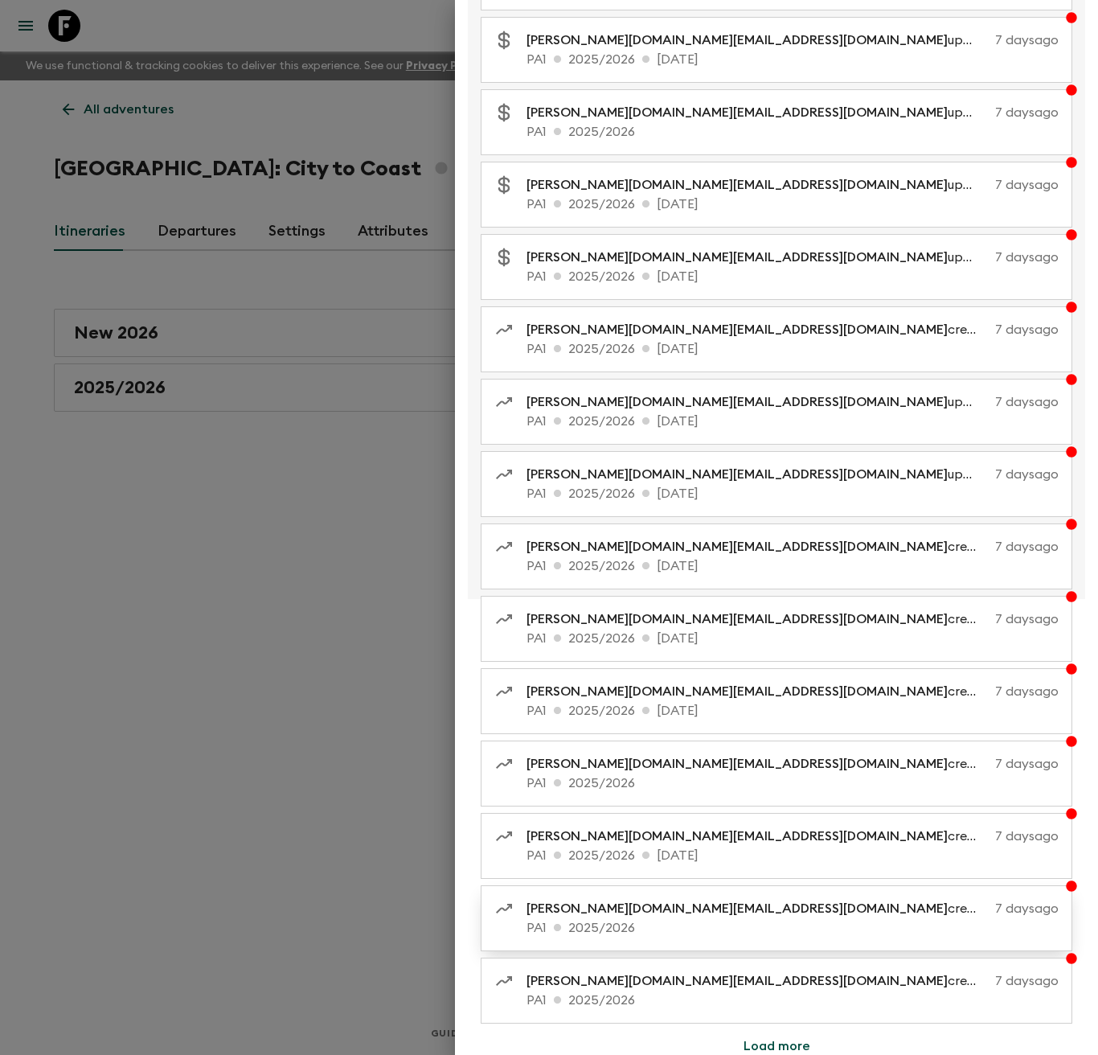
scroll to position [555, 0]
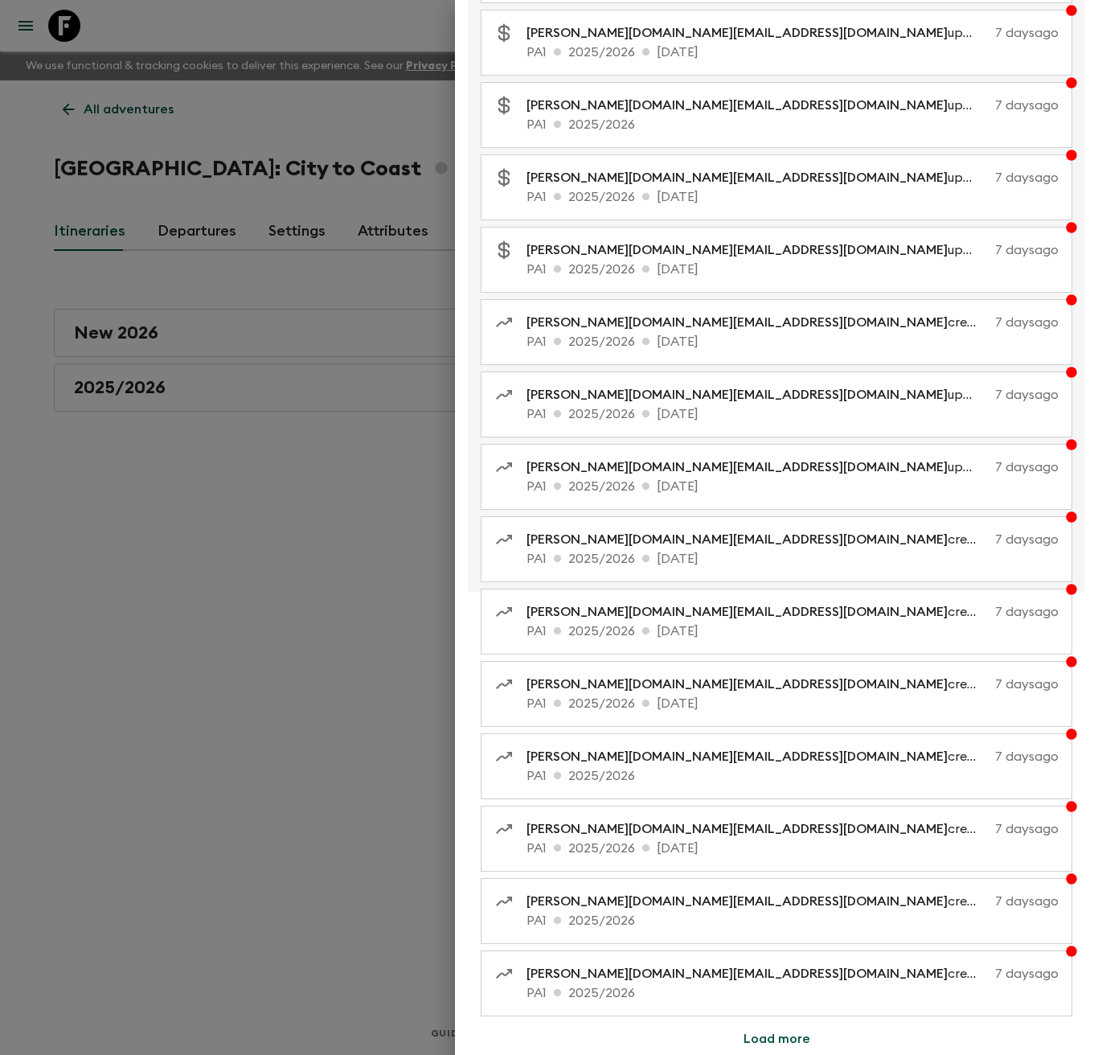
click at [785, 1040] on button "Load more" at bounding box center [776, 1039] width 105 height 32
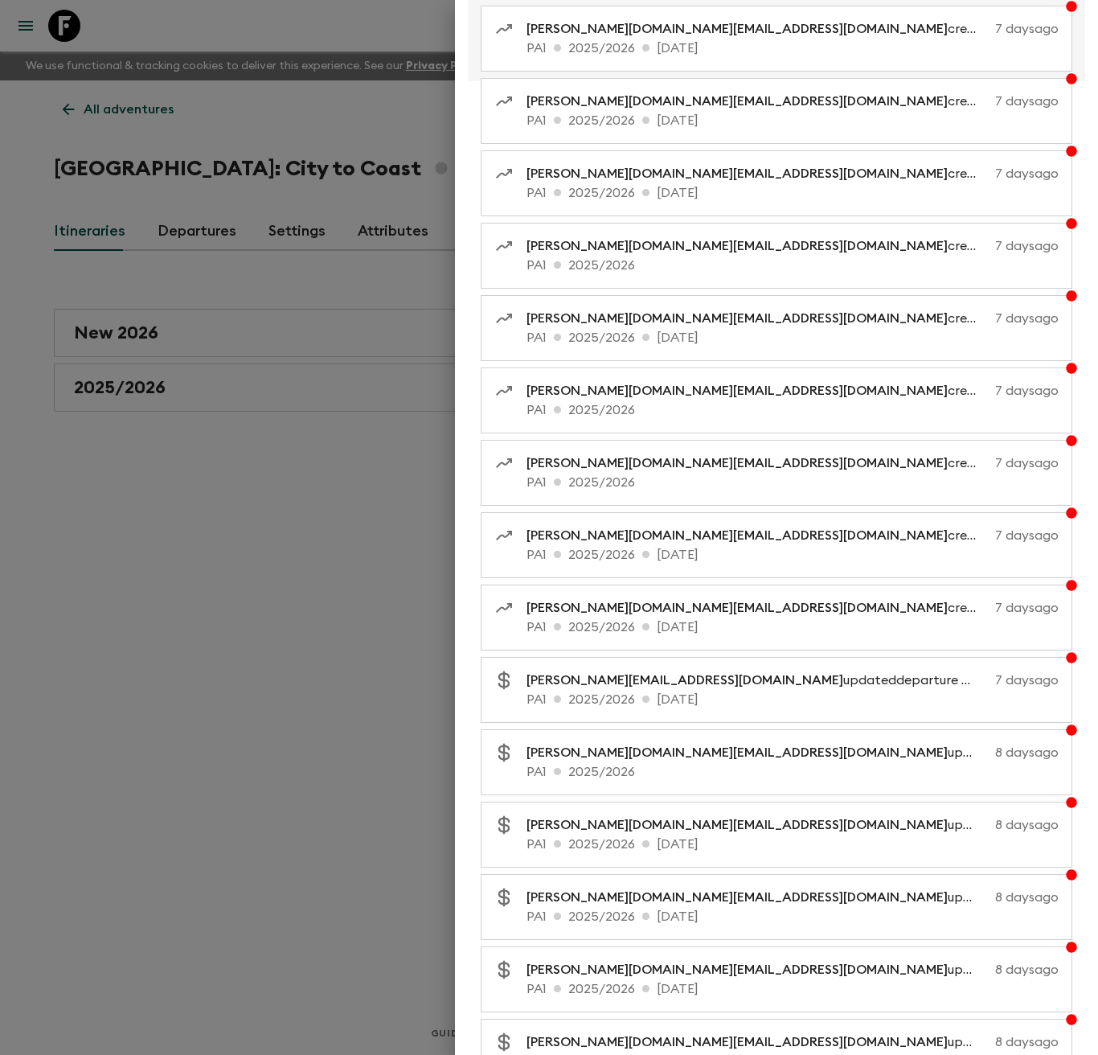
scroll to position [1278, 0]
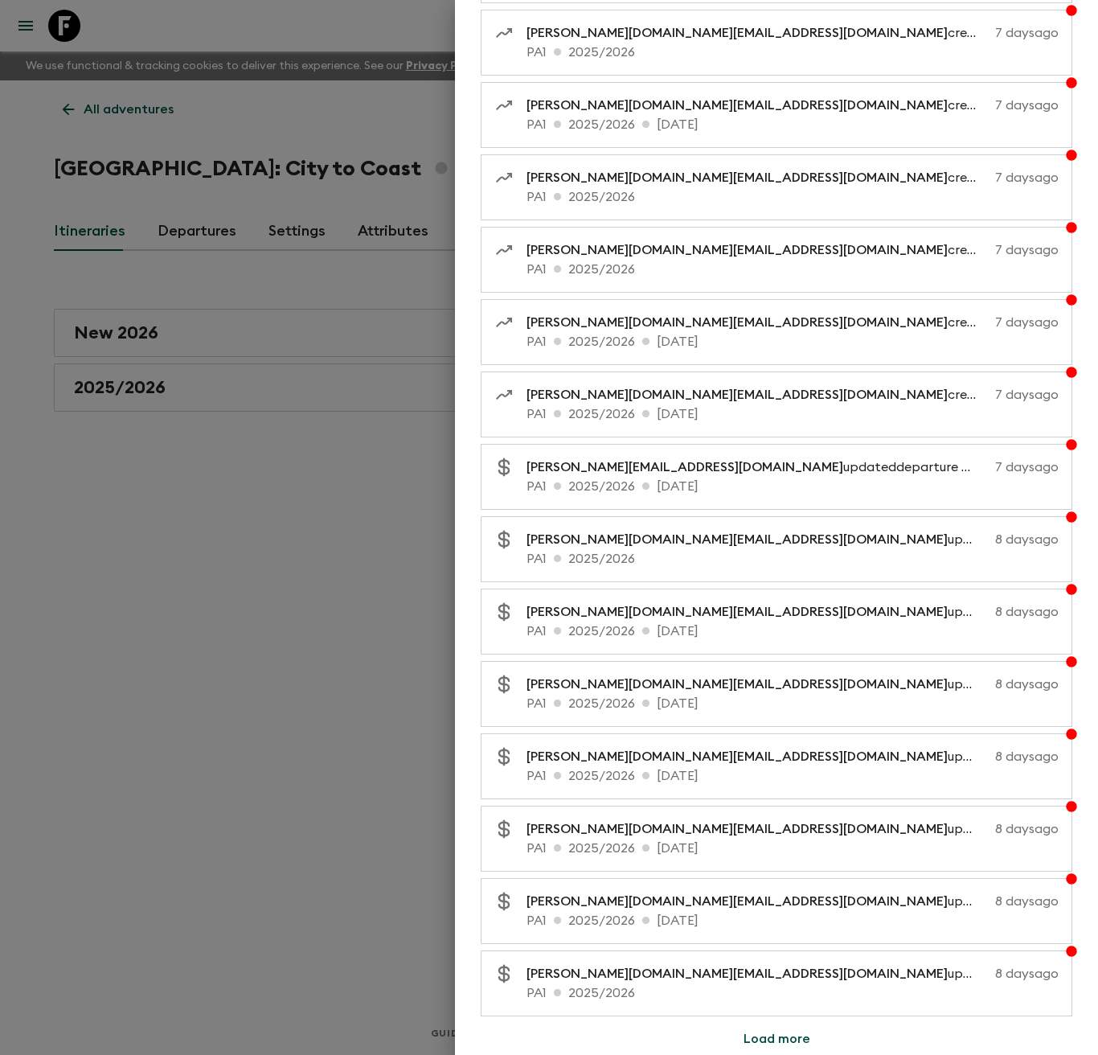
click at [796, 1042] on button "Load more" at bounding box center [776, 1039] width 105 height 32
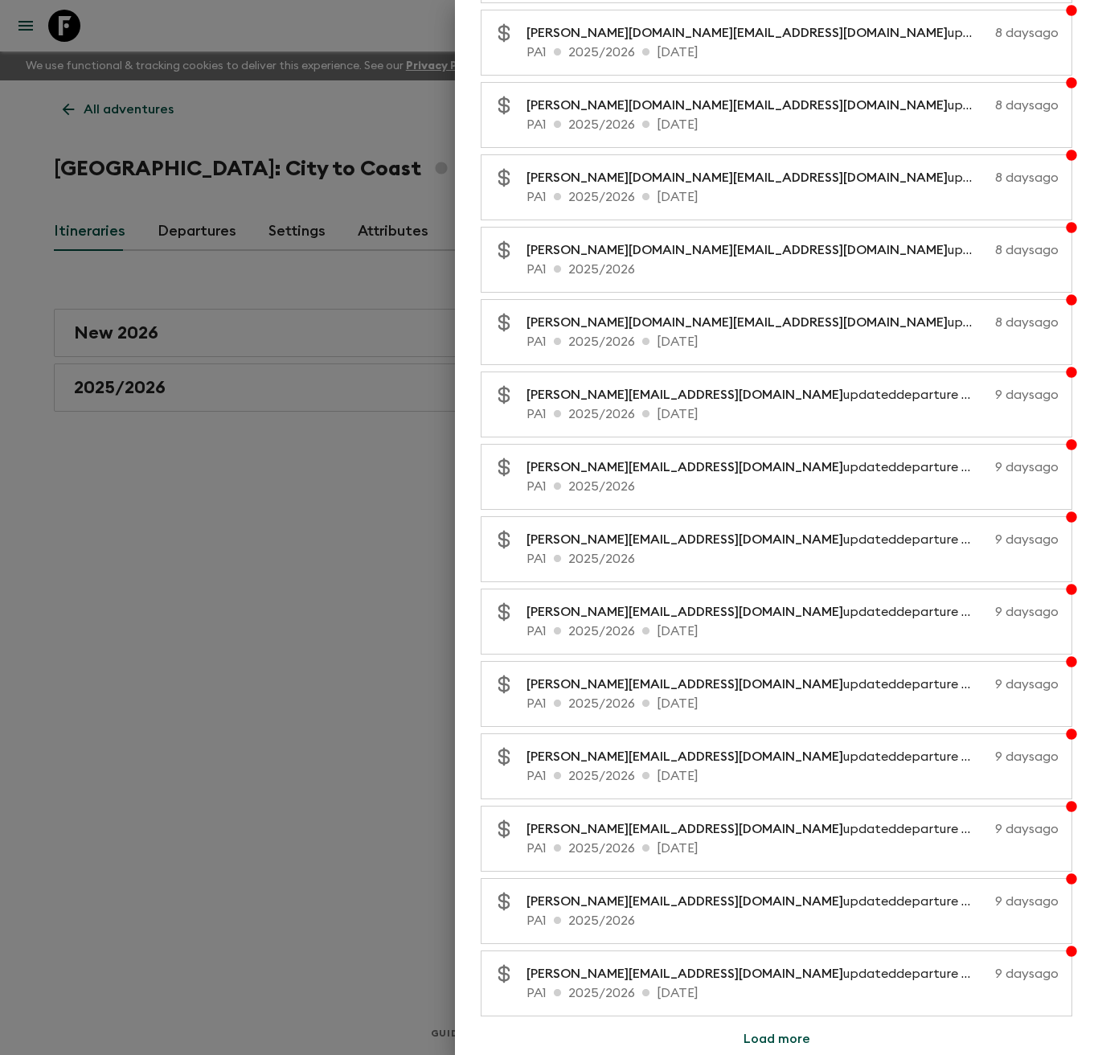
click at [787, 1043] on button "Load more" at bounding box center [776, 1039] width 105 height 32
click at [279, 615] on div at bounding box center [549, 527] width 1098 height 1055
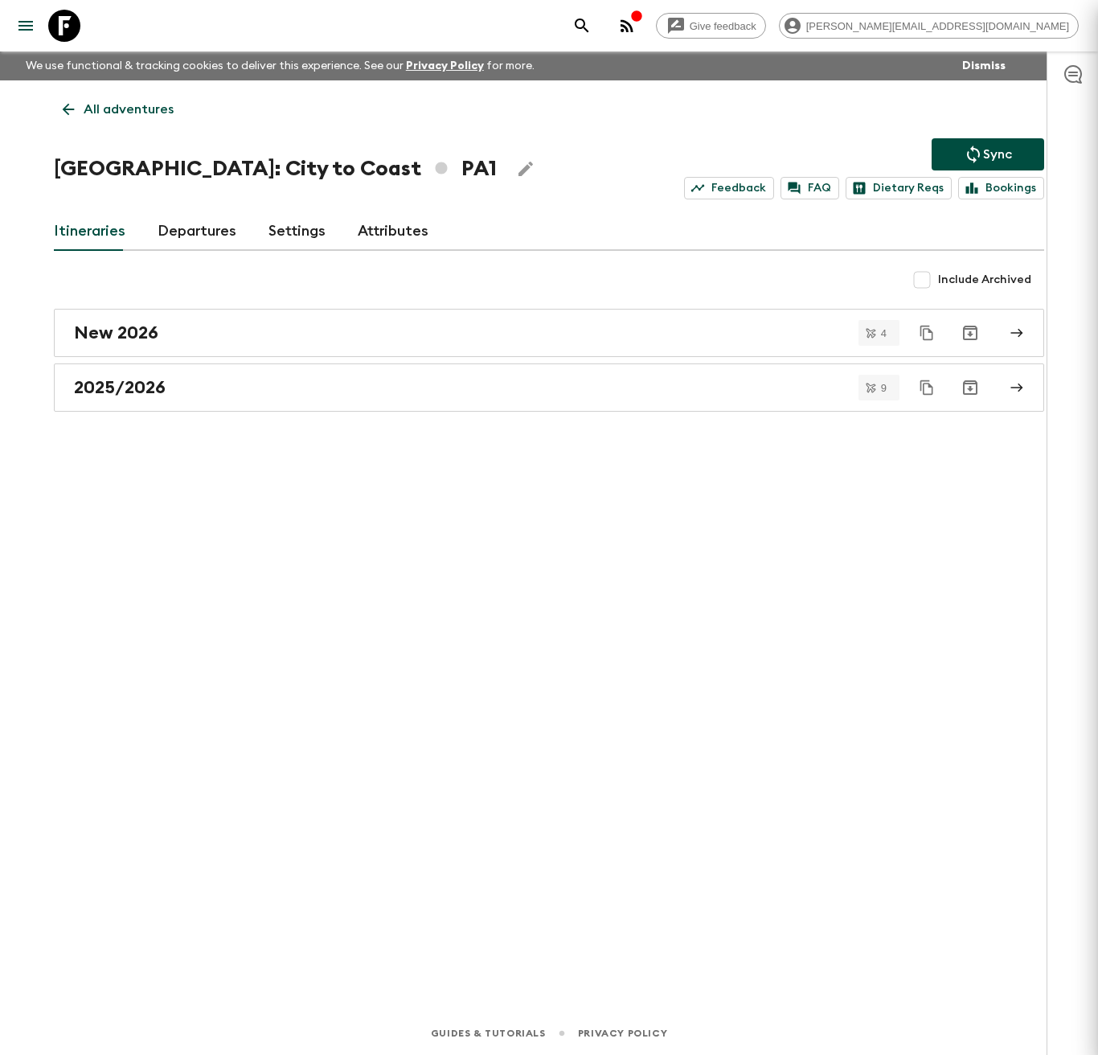
scroll to position [0, 0]
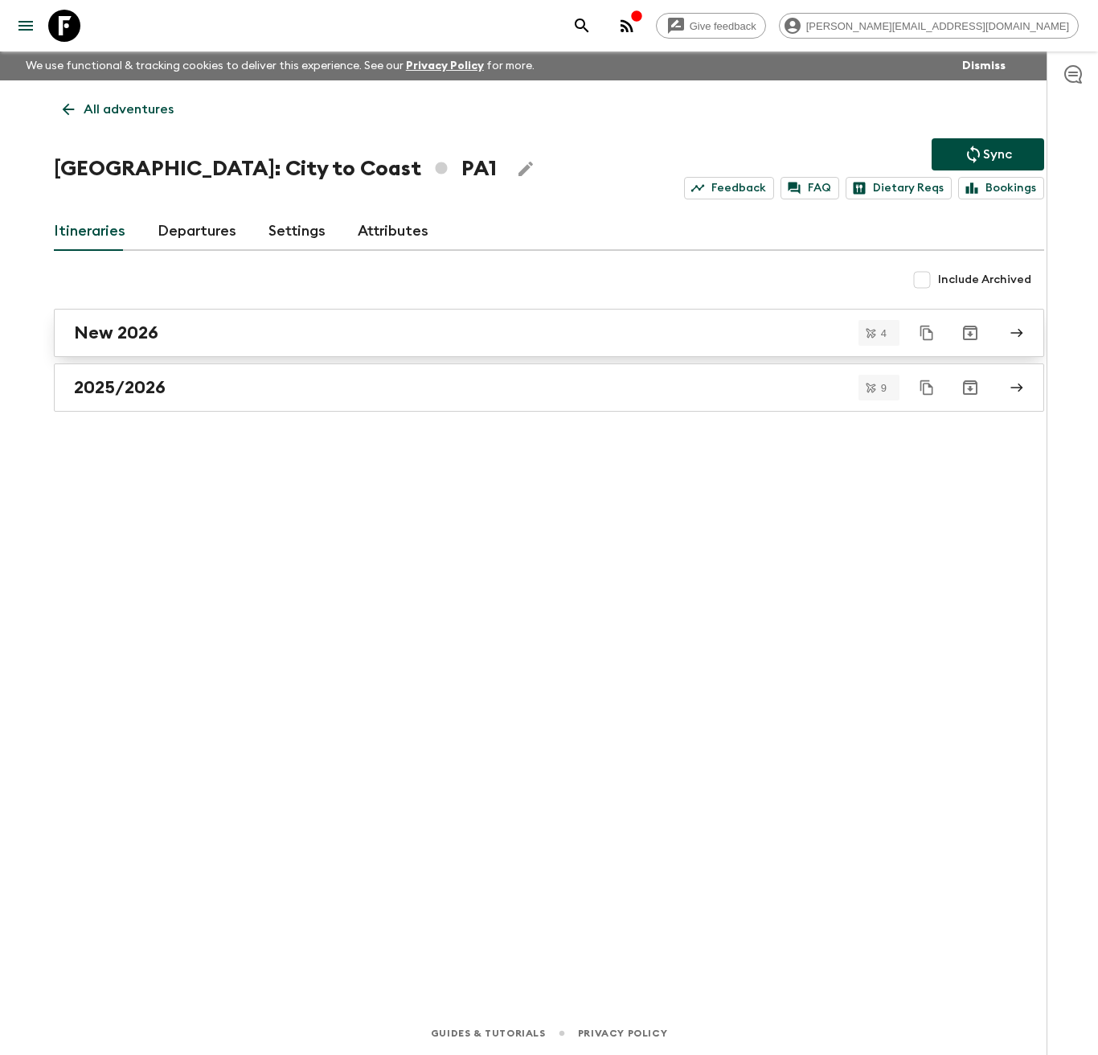
click at [150, 334] on h2 "New 2026" at bounding box center [116, 332] width 84 height 21
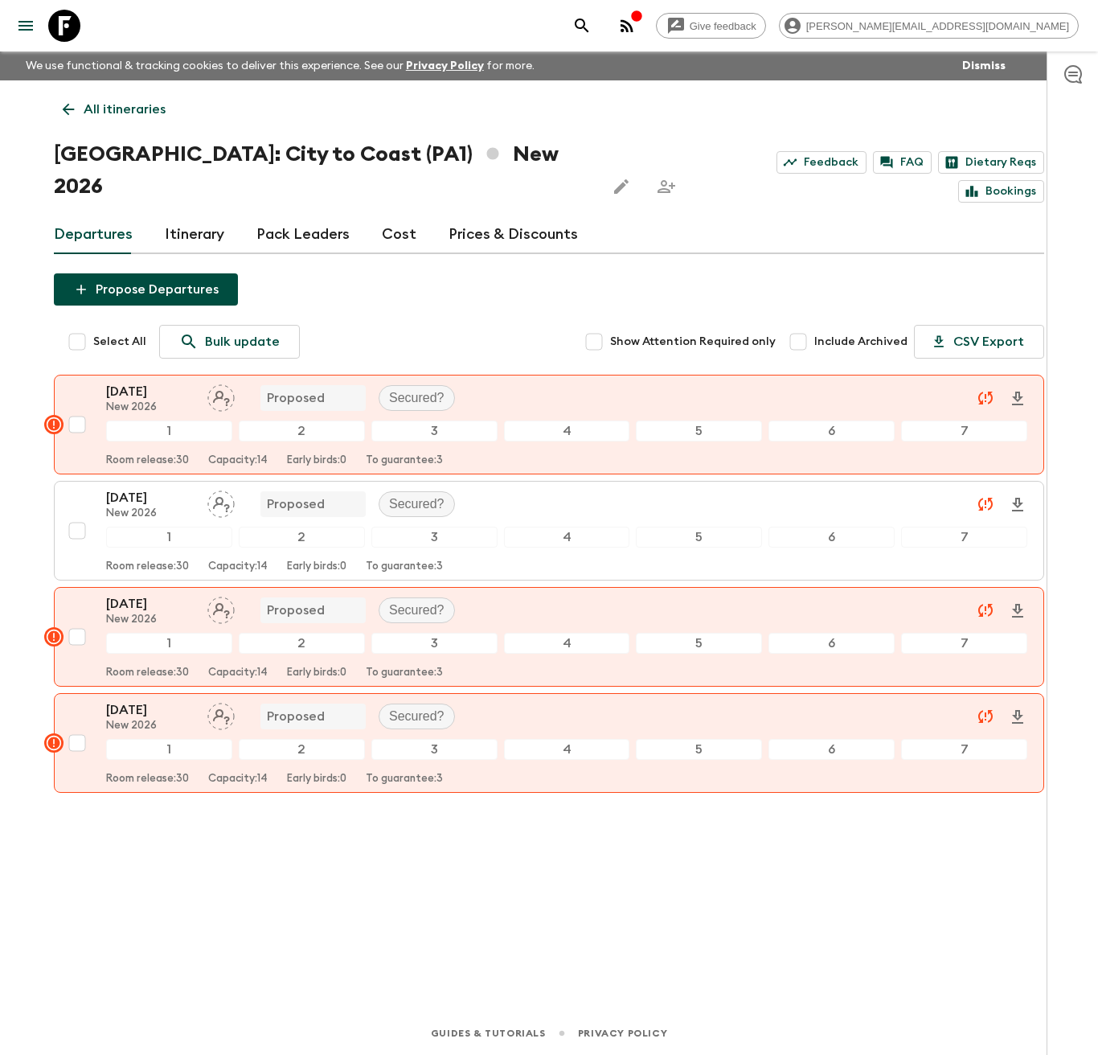
click at [637, 30] on icon "button" at bounding box center [626, 25] width 19 height 19
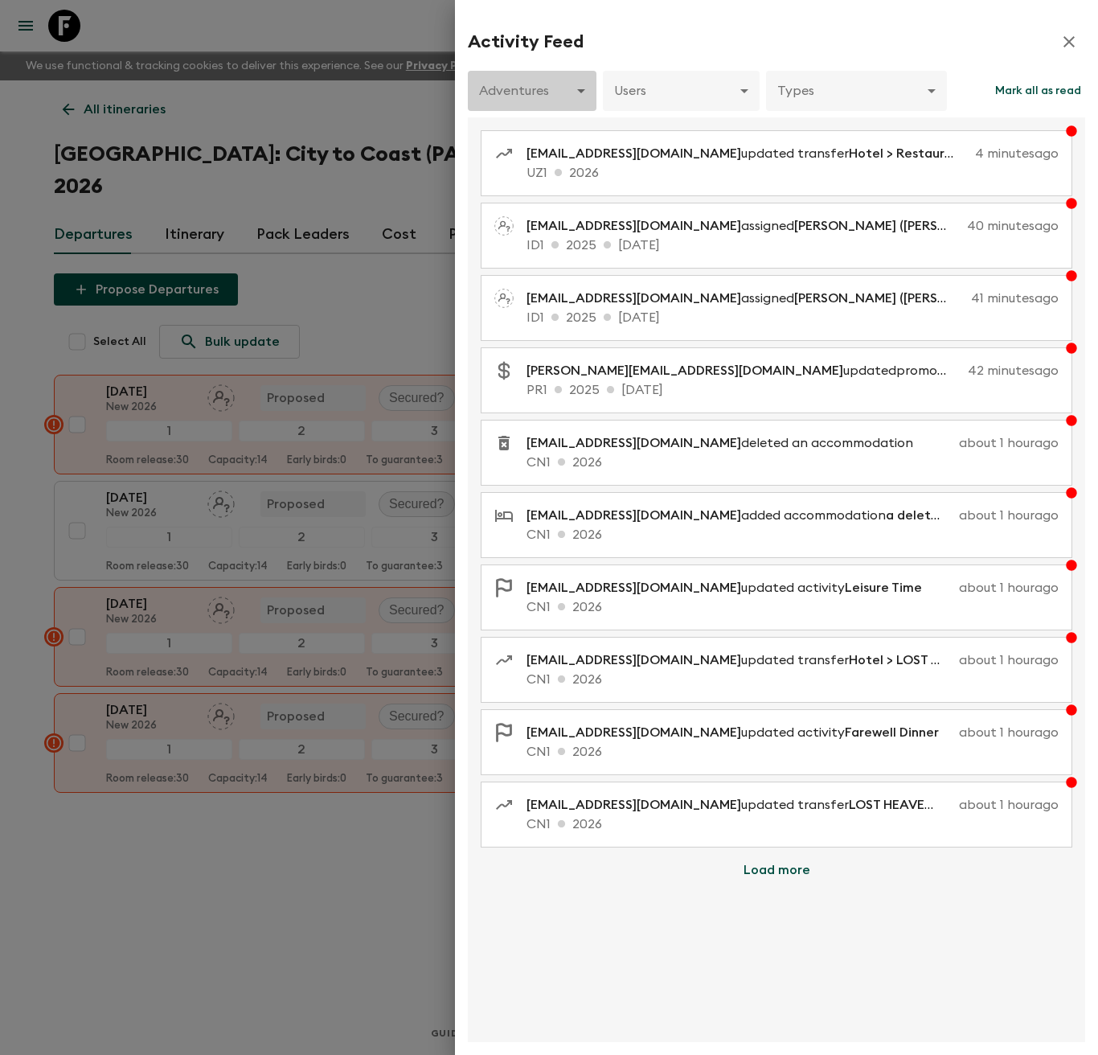
click at [531, 100] on body "Give feedback [PERSON_NAME][EMAIL_ADDRESS][DOMAIN_NAME] We use functional & tra…" at bounding box center [549, 527] width 1098 height 1055
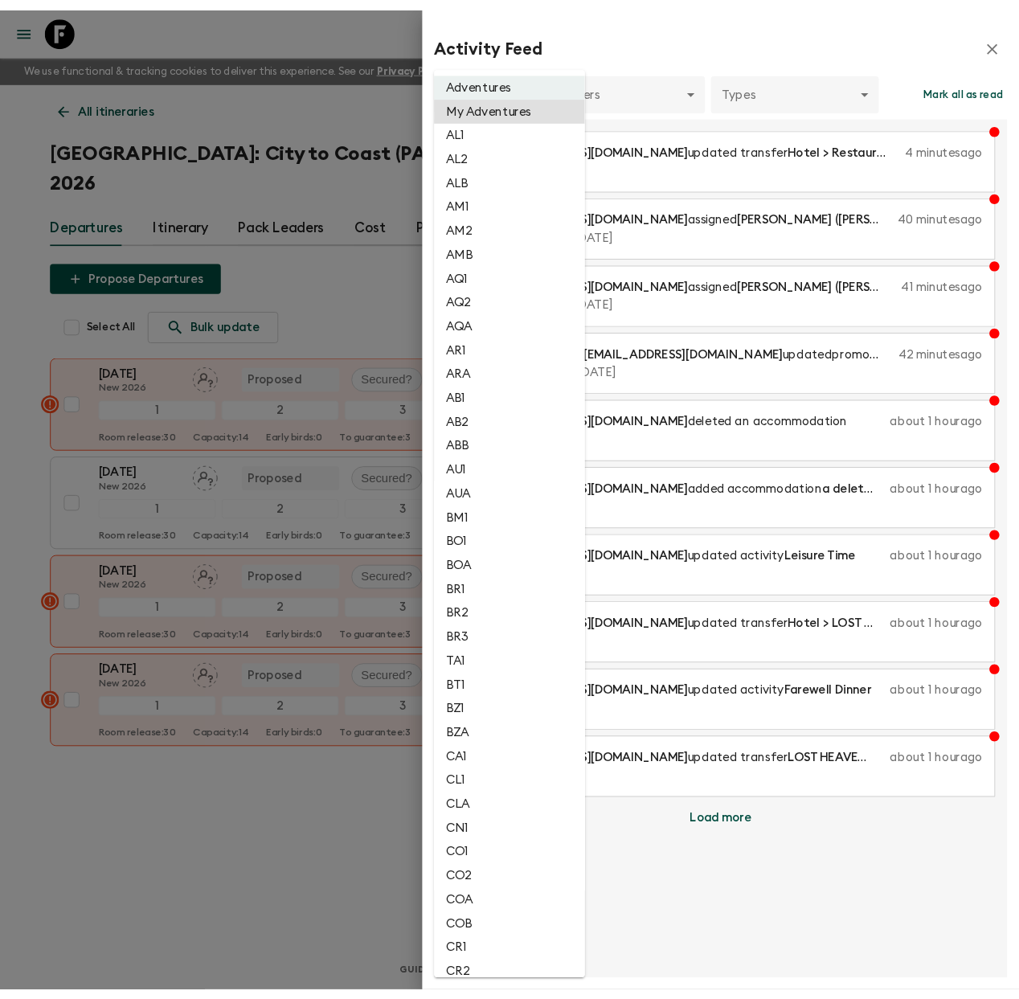
scroll to position [2257, 0]
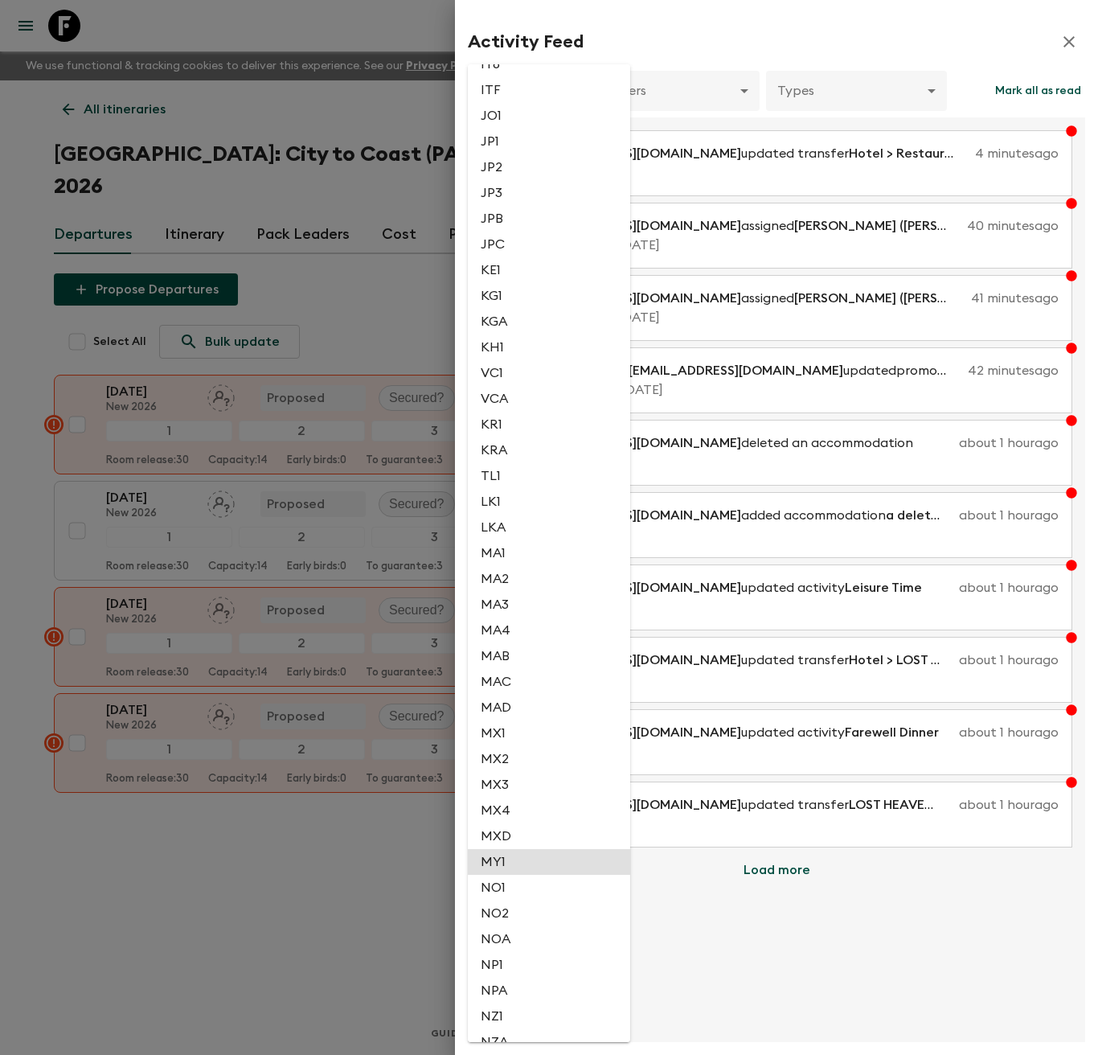
click at [512, 863] on li "MY1" at bounding box center [549, 862] width 162 height 26
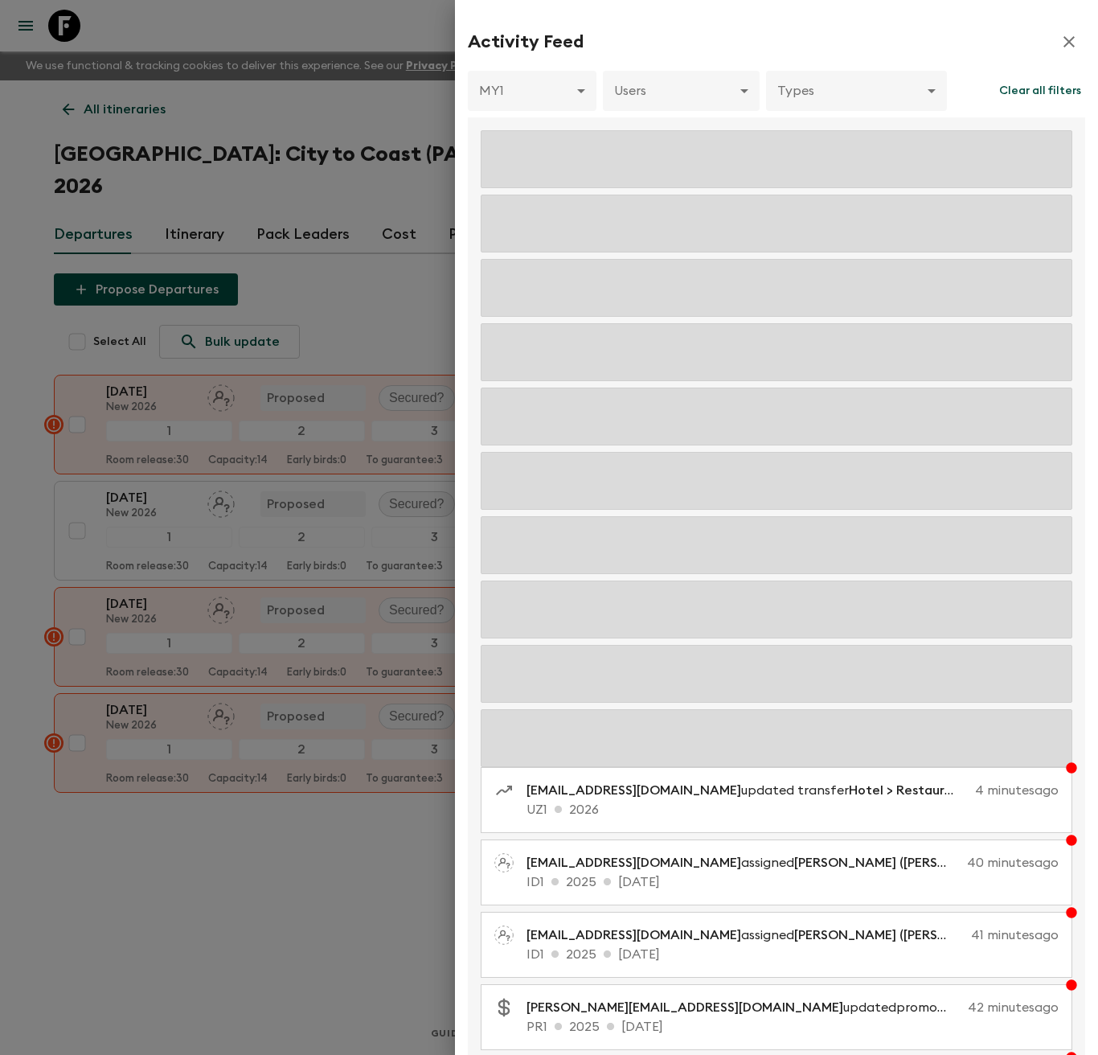
type input "e21504fb-a9ba-400b-9a38-483d4c1d39ef"
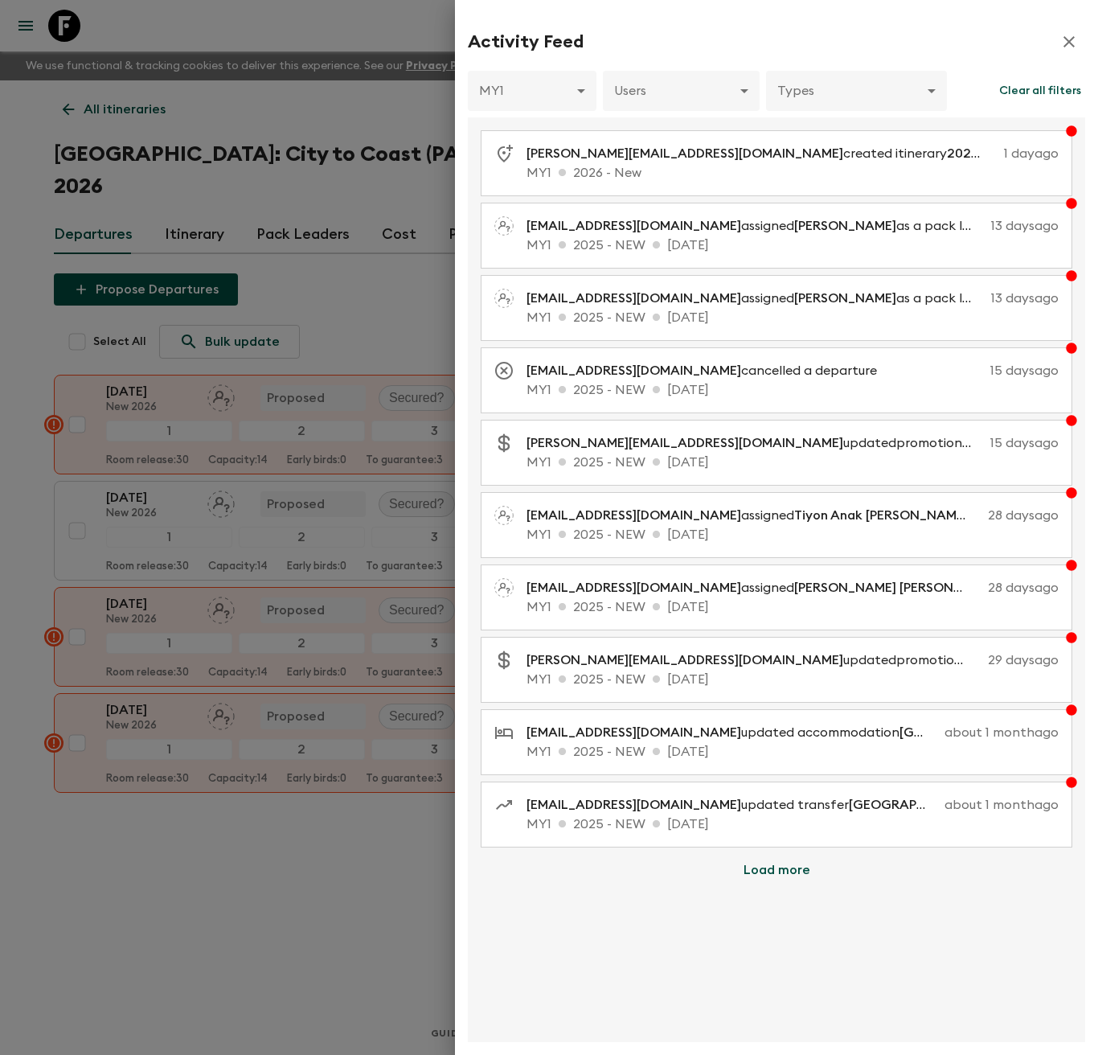
click at [435, 113] on div at bounding box center [549, 527] width 1098 height 1055
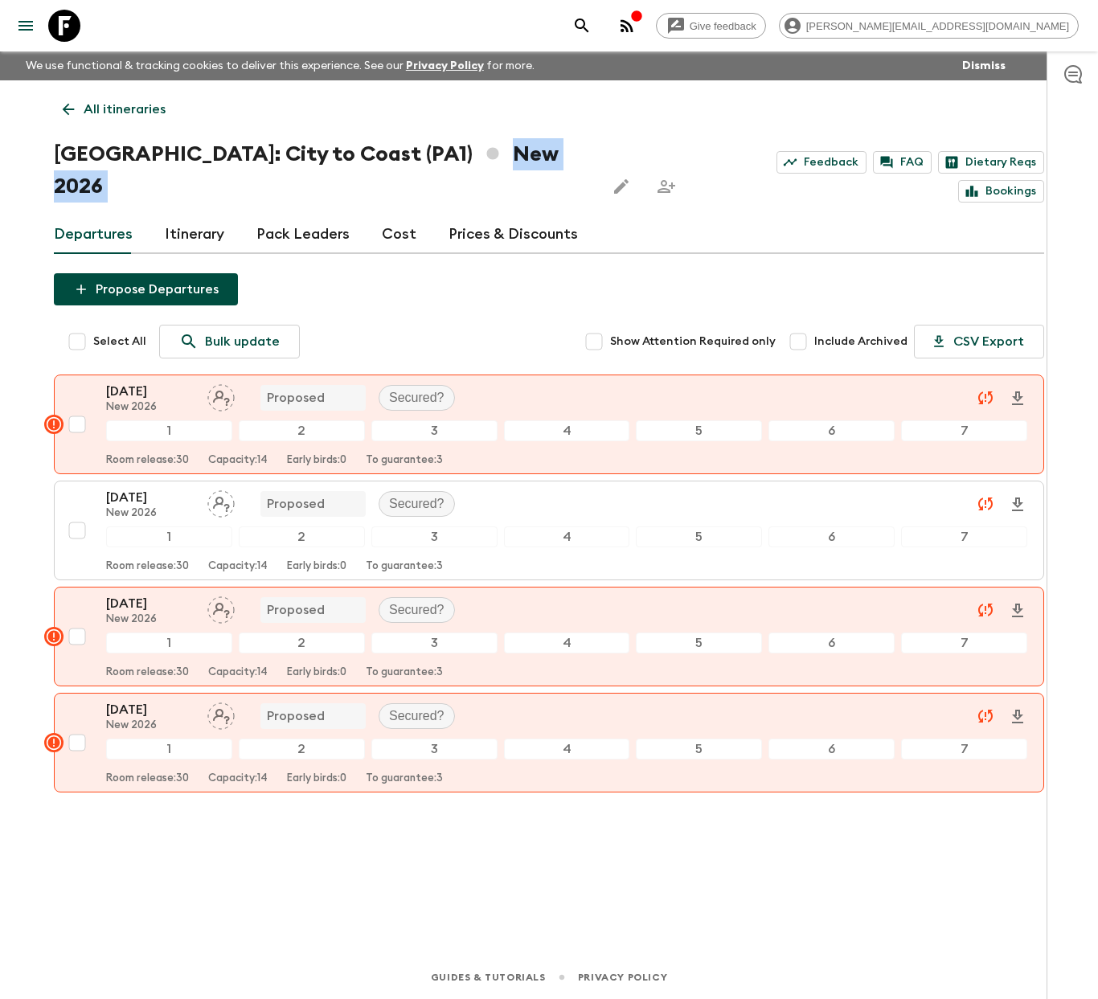
drag, startPoint x: 477, startPoint y: 154, endPoint x: 373, endPoint y: 156, distance: 104.5
click at [373, 156] on div "[GEOGRAPHIC_DATA]: City to Coast (PA1) New 2026" at bounding box center [368, 170] width 629 height 64
copy div "New 2026 Feedback FAQ Dietary Reqs Bookings Departures Itinerary Pack Leaders C…"
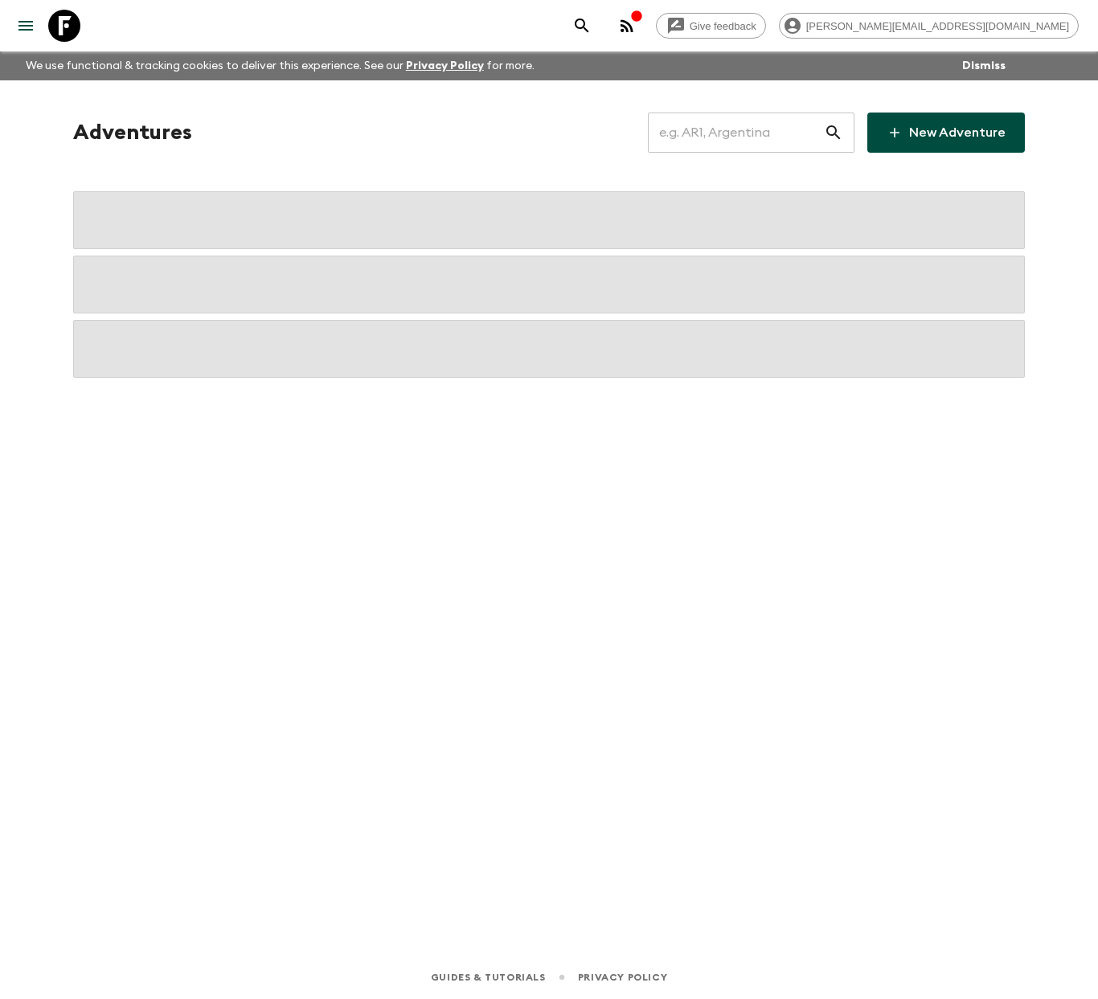
click at [723, 139] on input "text" at bounding box center [736, 132] width 176 height 45
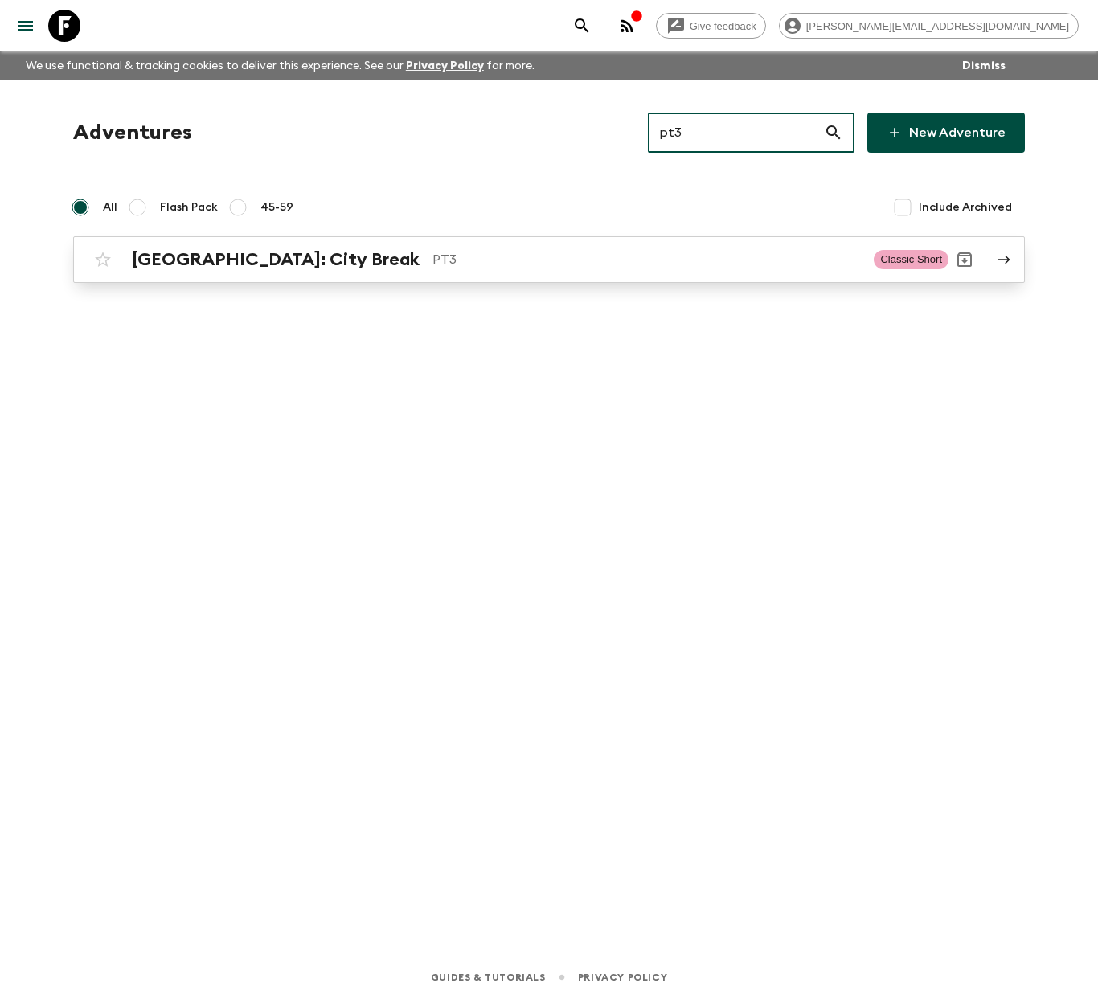
type input "pt3"
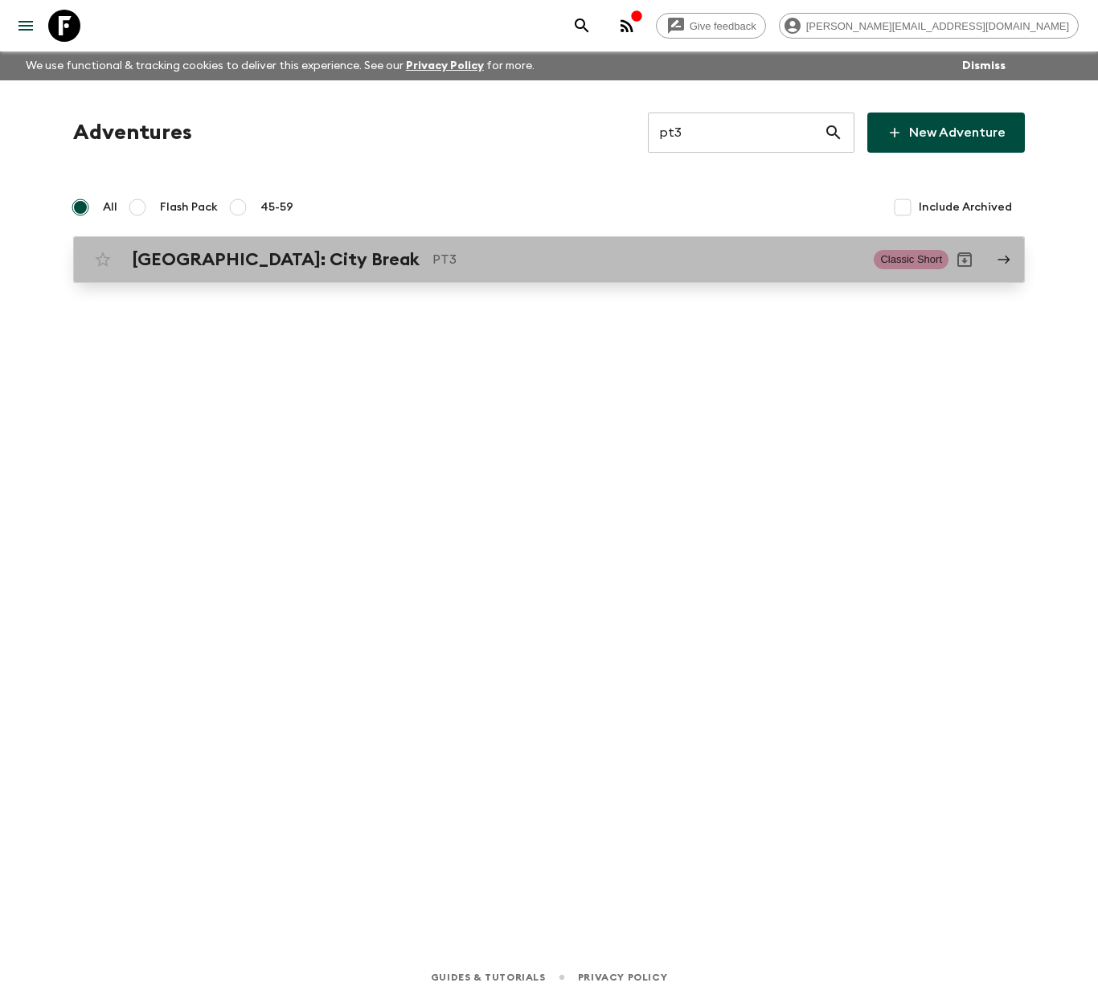
click at [290, 266] on div "[GEOGRAPHIC_DATA]: City Break PT3" at bounding box center [496, 259] width 729 height 21
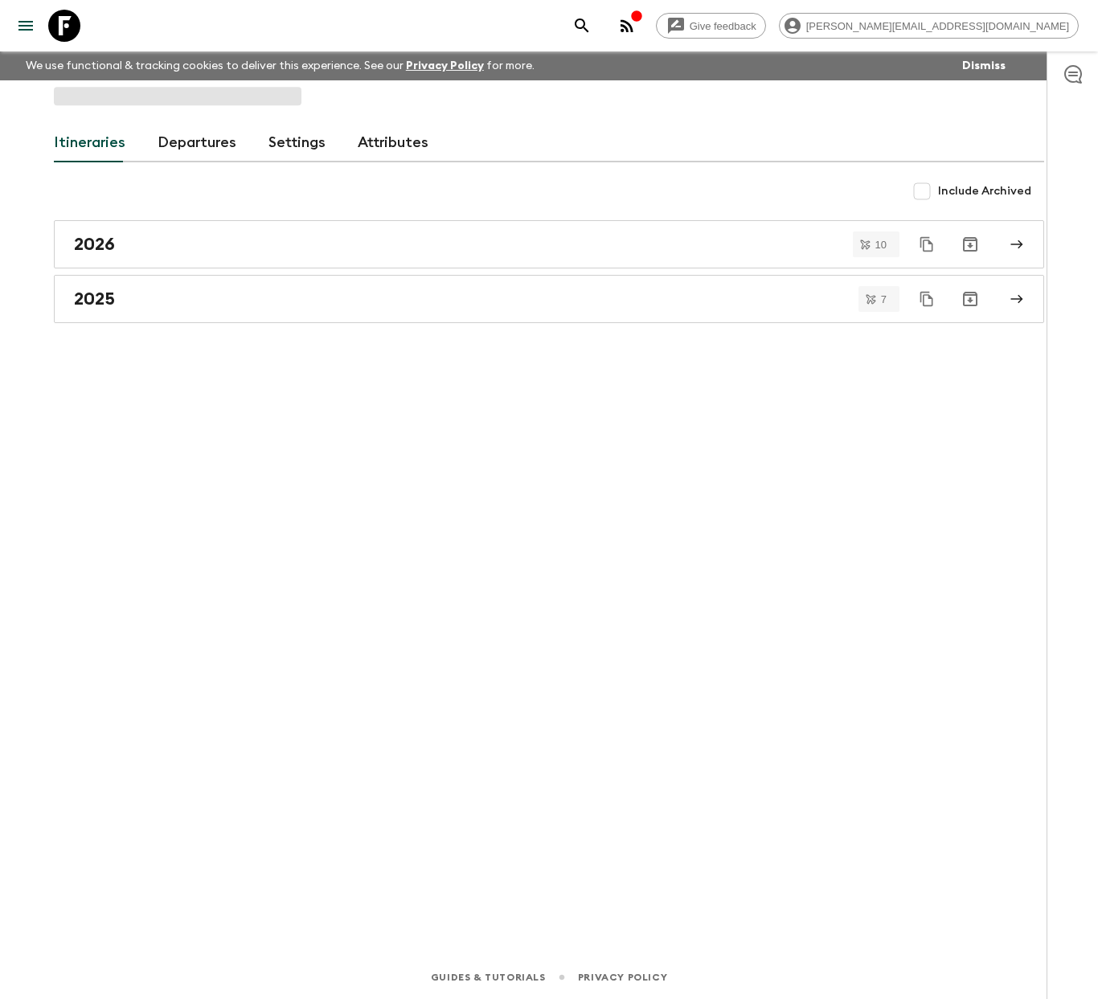
click at [377, 354] on div "Itineraries Departures Settings Attributes Include Archived 2026 10 2025 7" at bounding box center [549, 495] width 1029 height 830
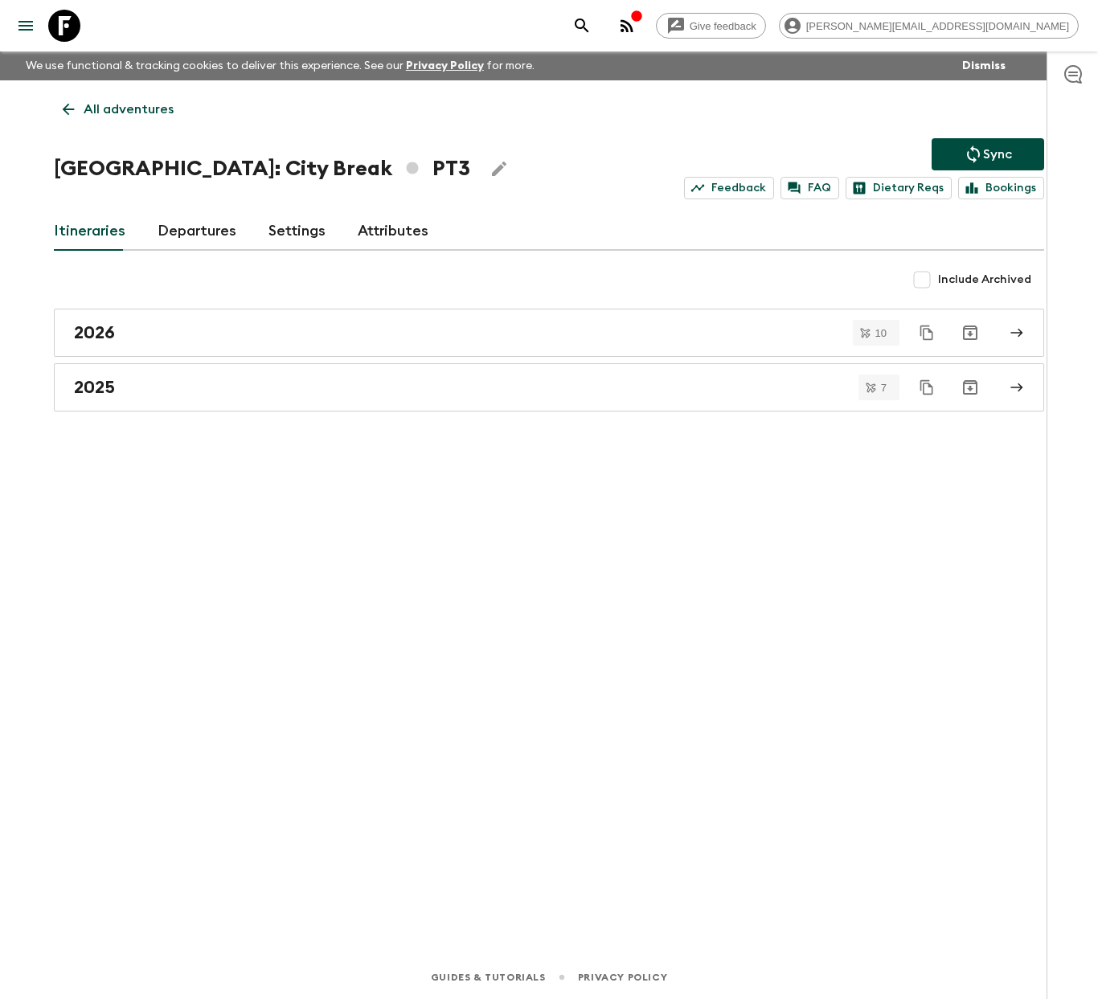
click at [61, 29] on icon at bounding box center [64, 26] width 32 height 32
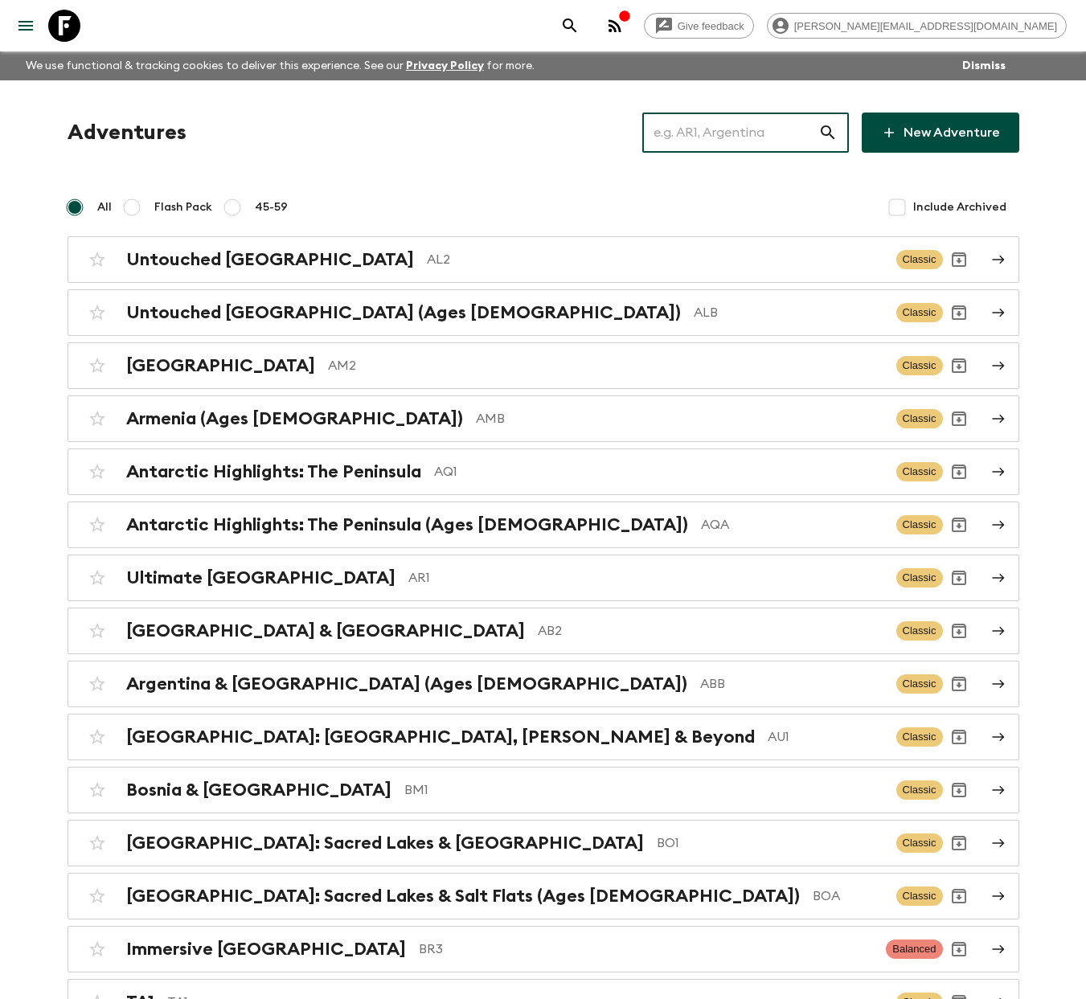
click at [765, 133] on input "text" at bounding box center [730, 132] width 176 height 45
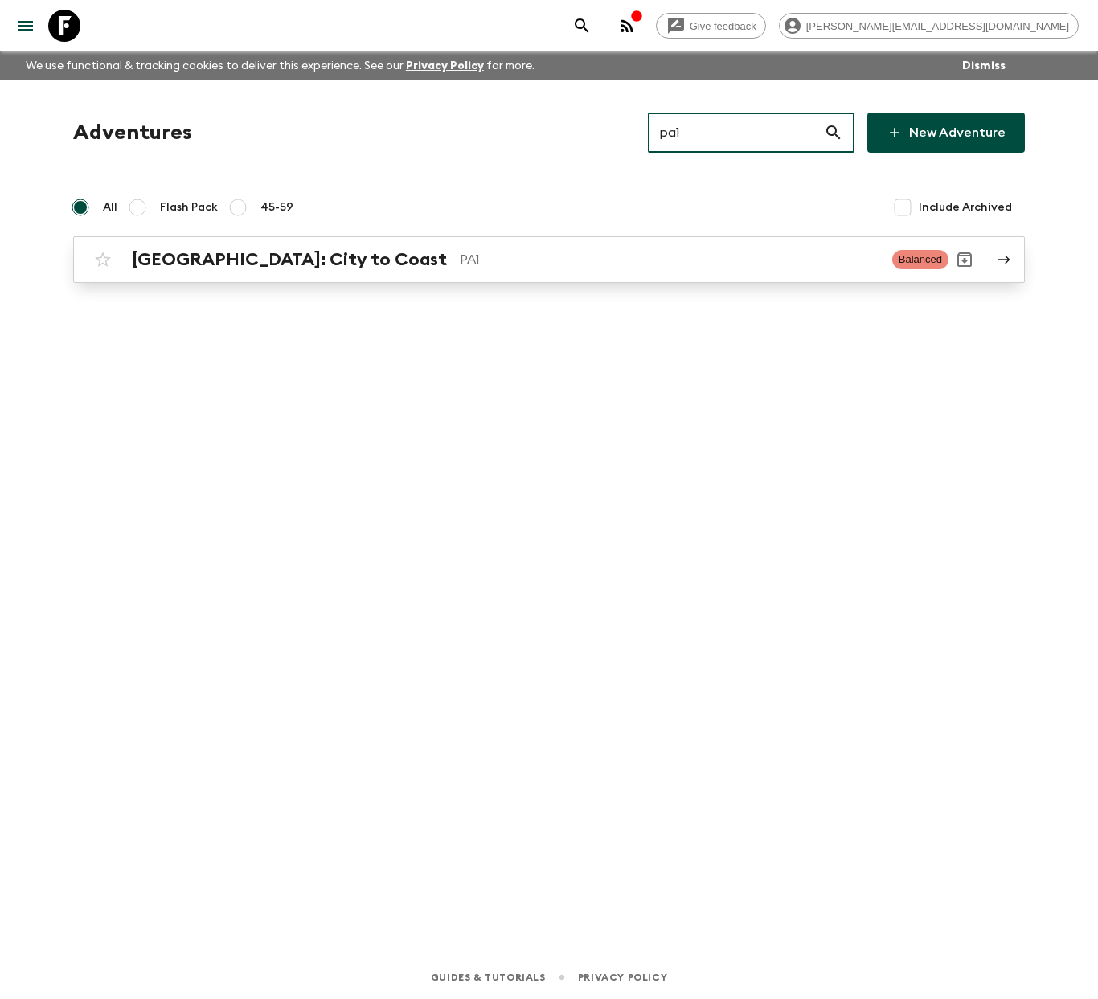
type input "pa1"
click at [329, 276] on link "[GEOGRAPHIC_DATA]: City to Coast PA1 Balanced" at bounding box center [549, 259] width 952 height 47
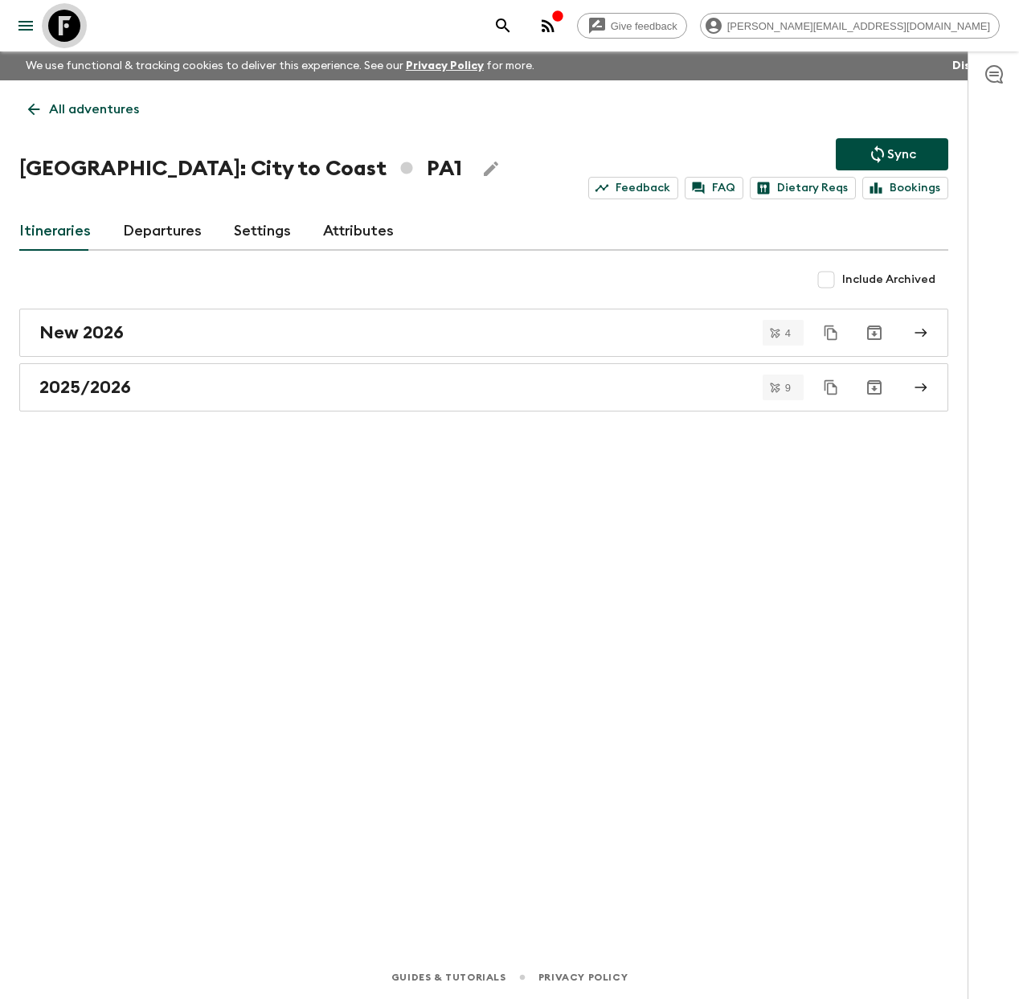
click at [56, 32] on icon at bounding box center [64, 26] width 32 height 32
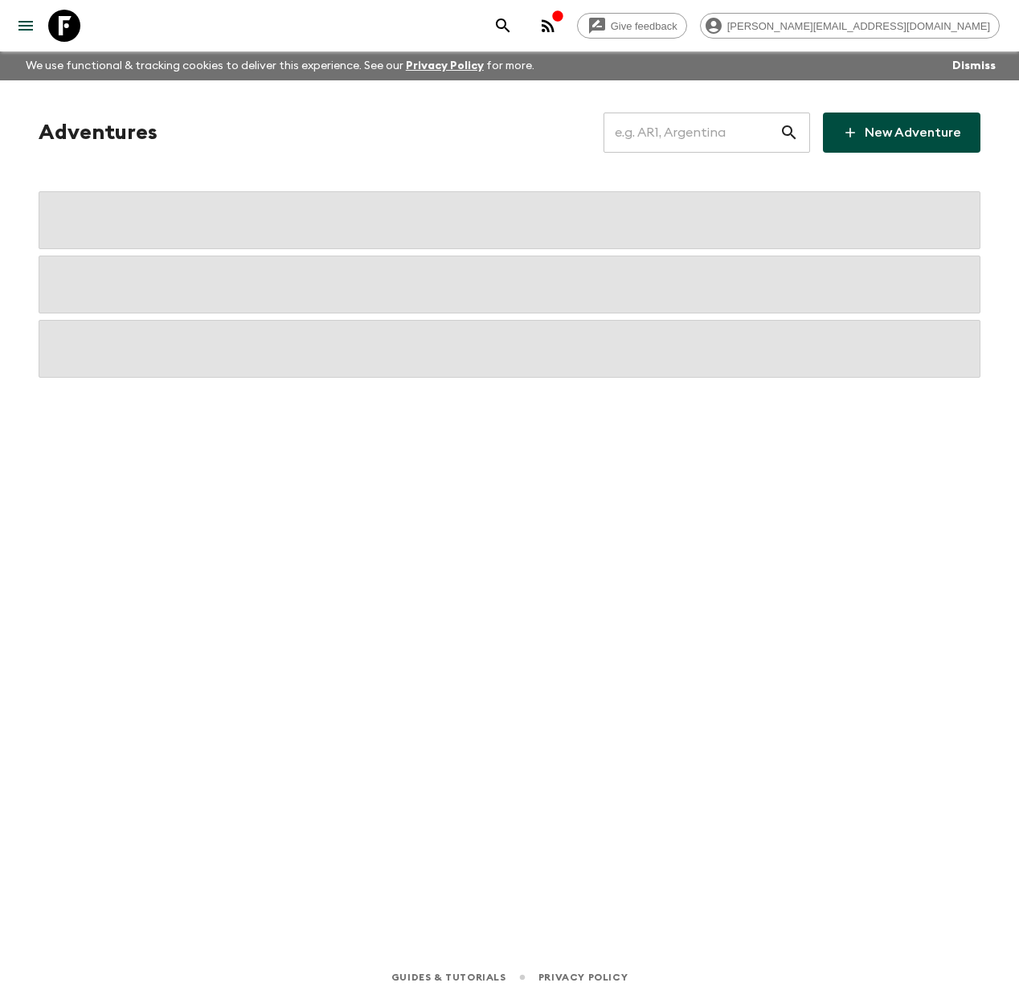
click at [648, 133] on input "text" at bounding box center [692, 132] width 176 height 45
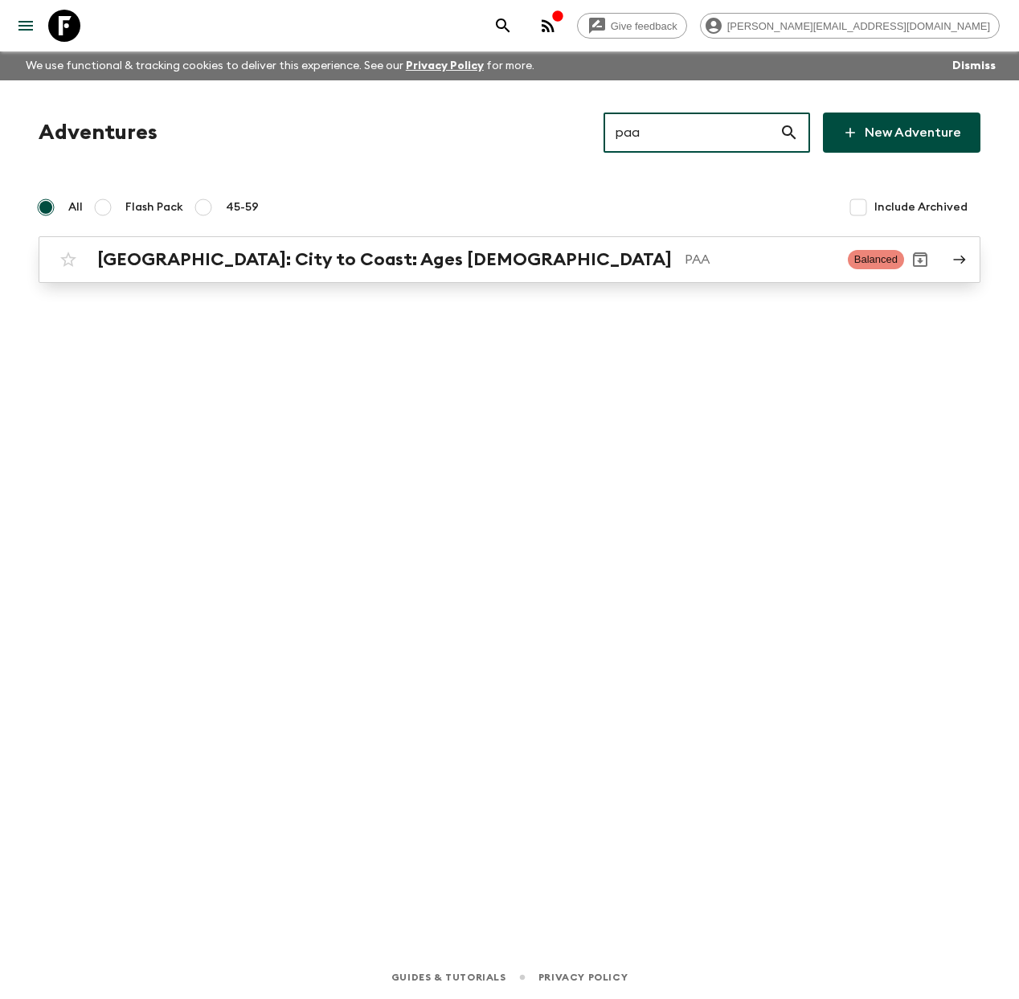
type input "paa"
click at [316, 267] on h2 "[GEOGRAPHIC_DATA]: City to Coast: Ages [DEMOGRAPHIC_DATA]" at bounding box center [384, 259] width 575 height 21
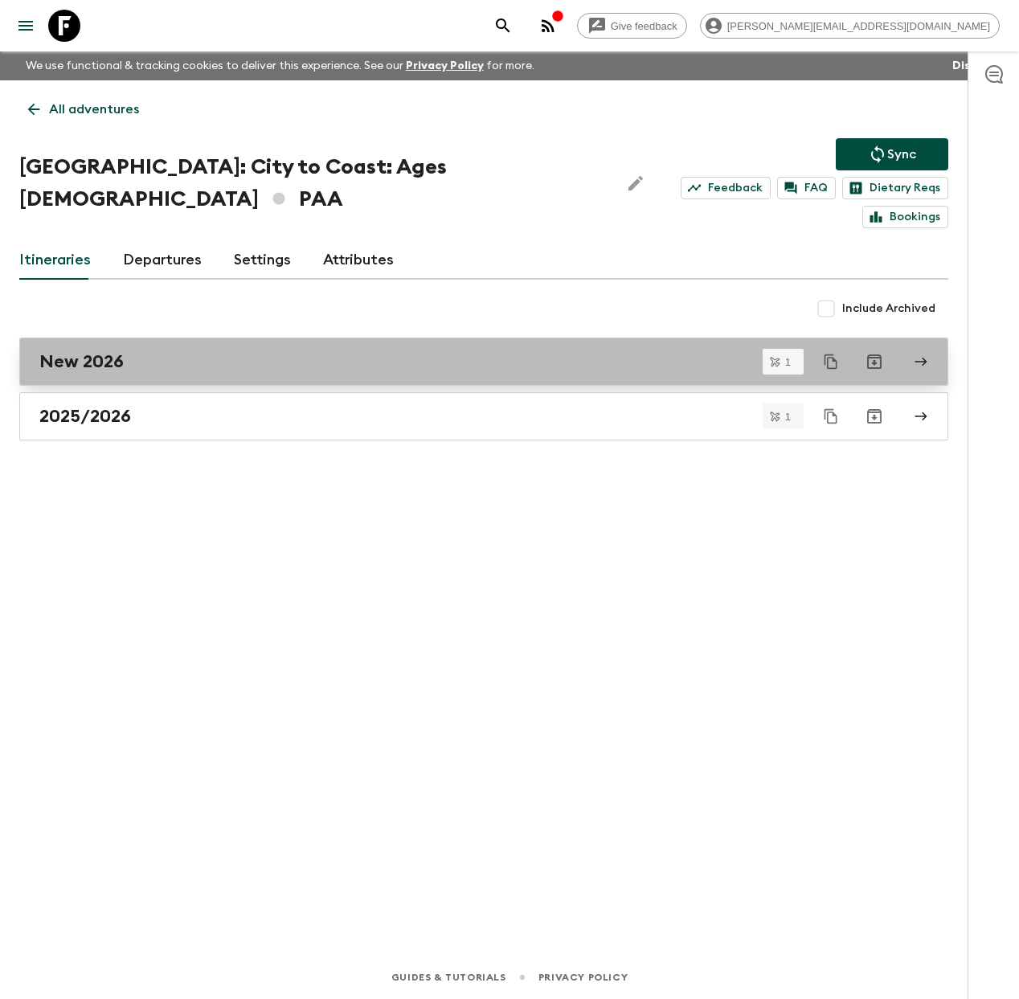
click at [162, 351] on div "New 2026" at bounding box center [468, 361] width 859 height 21
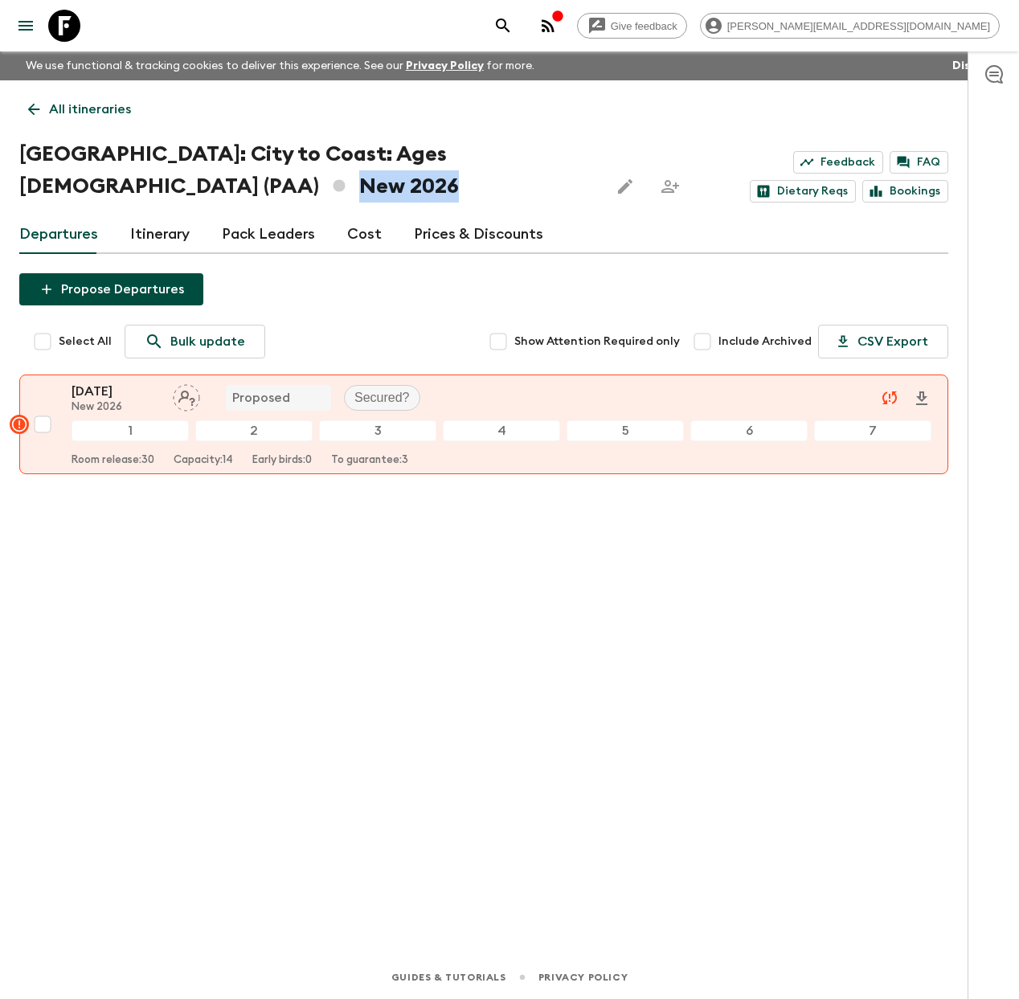
drag, startPoint x: 78, startPoint y: 188, endPoint x: 461, endPoint y: 148, distance: 385.5
click at [461, 148] on h1 "Panama: City to Coast: Ages 45-59 (PAA) New 2026" at bounding box center [307, 170] width 577 height 64
copy h1 "New 2026"
